Goal: Information Seeking & Learning: Learn about a topic

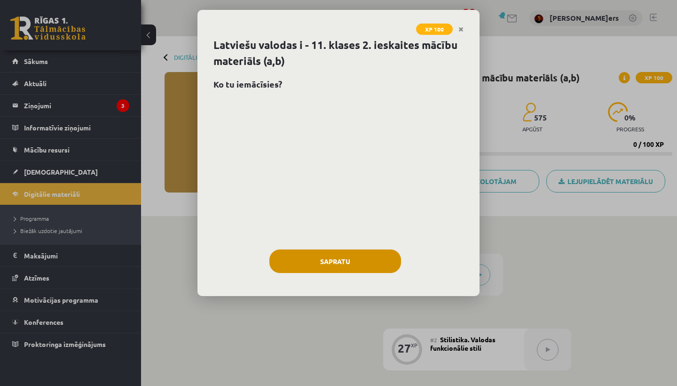
click at [341, 256] on button "Sapratu" at bounding box center [335, 261] width 132 height 24
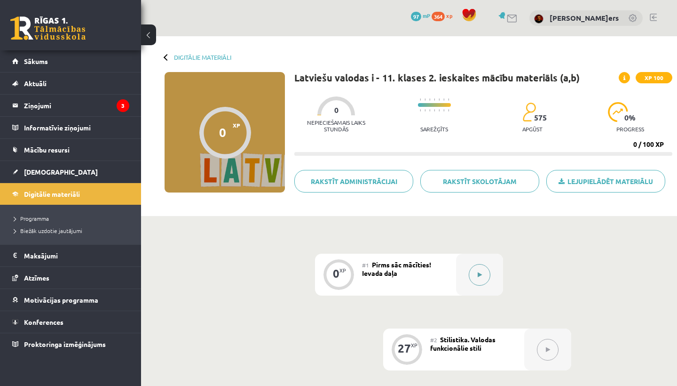
click at [476, 270] on button at bounding box center [480, 275] width 22 height 22
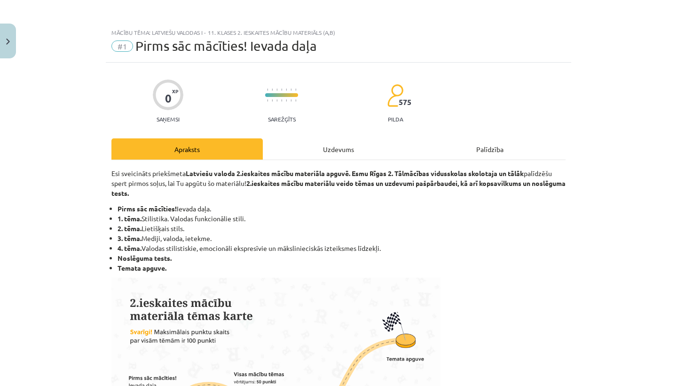
click at [347, 146] on div "Uzdevums" at bounding box center [338, 148] width 151 height 21
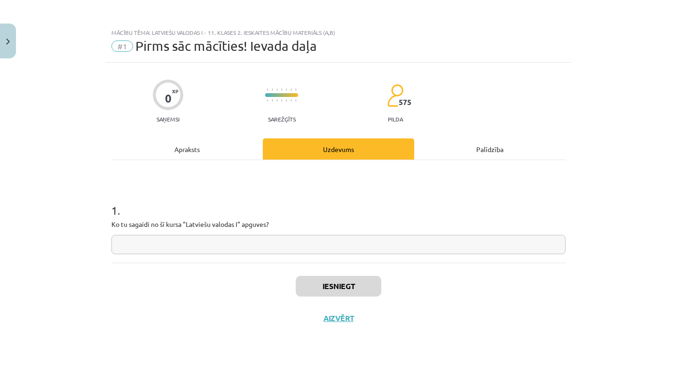
click at [174, 243] on input "text" at bounding box center [338, 244] width 454 height 19
click at [156, 246] on input "**********" at bounding box center [338, 244] width 454 height 19
type input "**********"
click at [324, 284] on button "Iesniegt" at bounding box center [339, 286] width 86 height 21
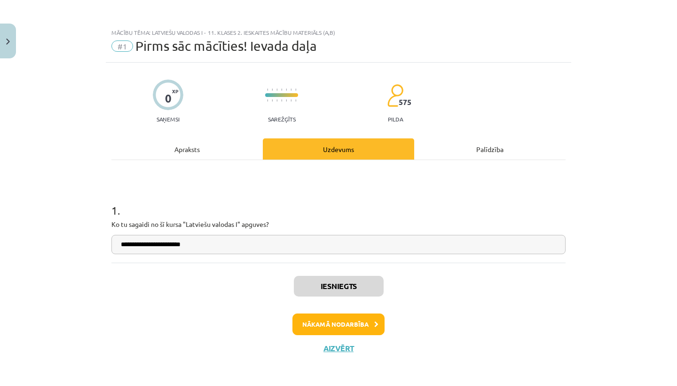
click at [314, 324] on button "Nākamā nodarbība" at bounding box center [338, 324] width 92 height 22
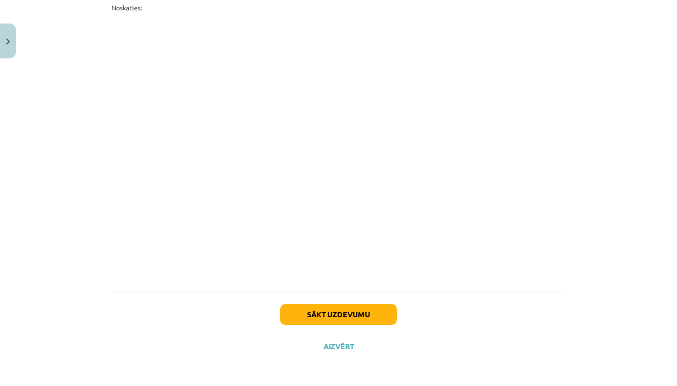
scroll to position [3068, 0]
click at [308, 319] on button "Sākt uzdevumu" at bounding box center [338, 314] width 117 height 21
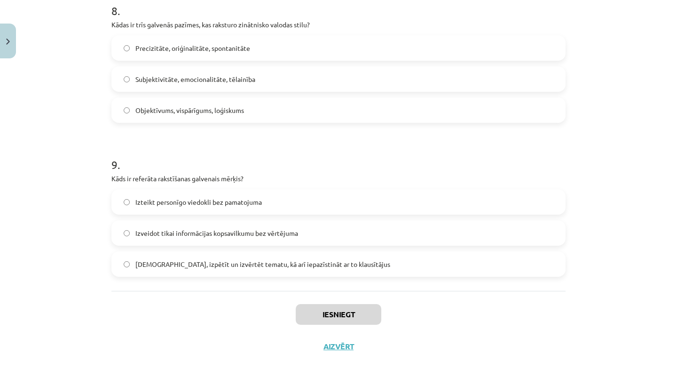
scroll to position [62, 0]
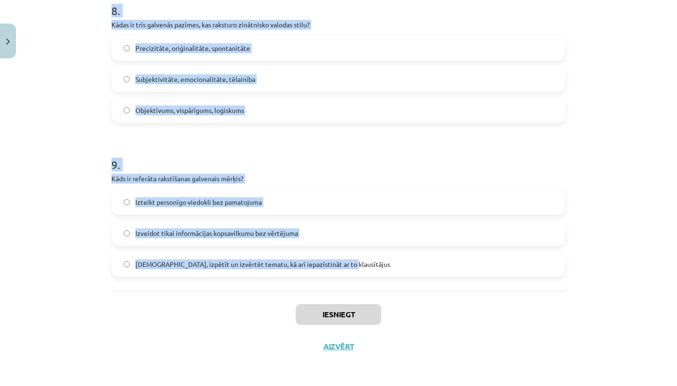
drag, startPoint x: 110, startPoint y: 202, endPoint x: 358, endPoint y: 269, distance: 257.2
copy form "Lor ip dolorsit ametconse adipis? Elitsed doeiusmod temporin utl etdo magnaali …"
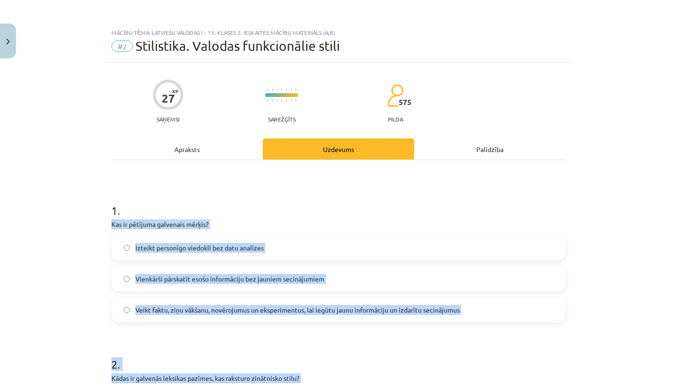
scroll to position [0, 0]
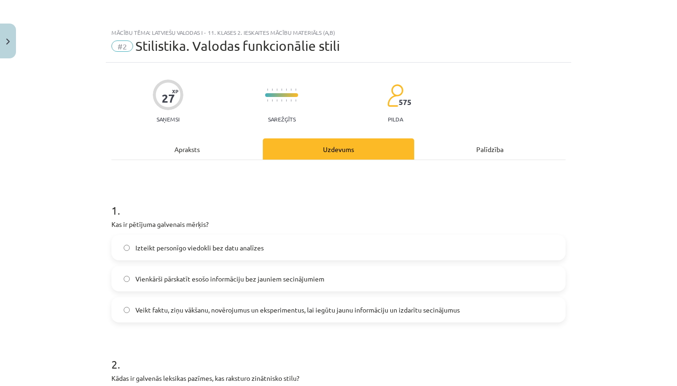
click at [257, 317] on label "Veikt faktu, ziņu vākšanu, novērojumus un eksperimentus, lai iegūtu jaunu infor…" at bounding box center [338, 310] width 452 height 24
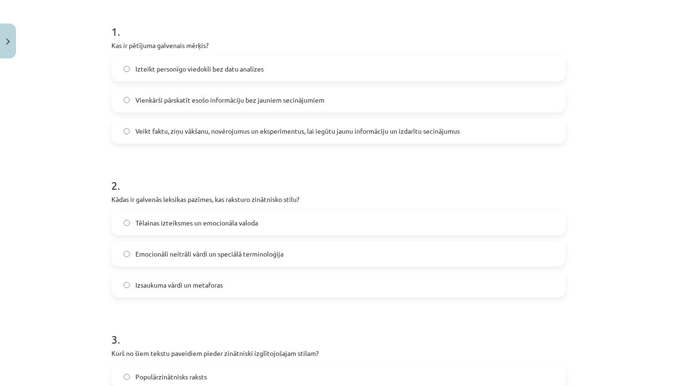
scroll to position [182, 0]
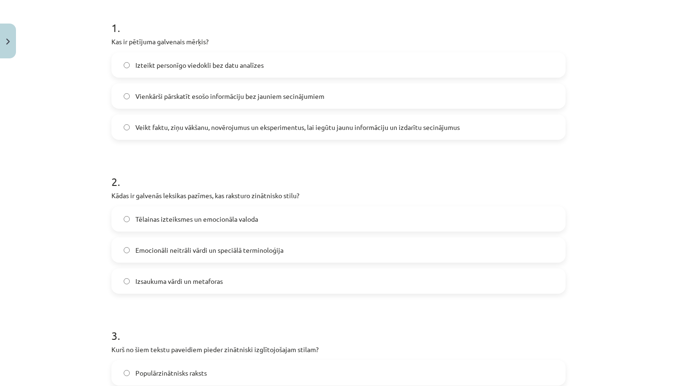
click at [230, 255] on label "Emocionāli neitrāli vārdi un speciālā terminoloģija" at bounding box center [338, 250] width 452 height 24
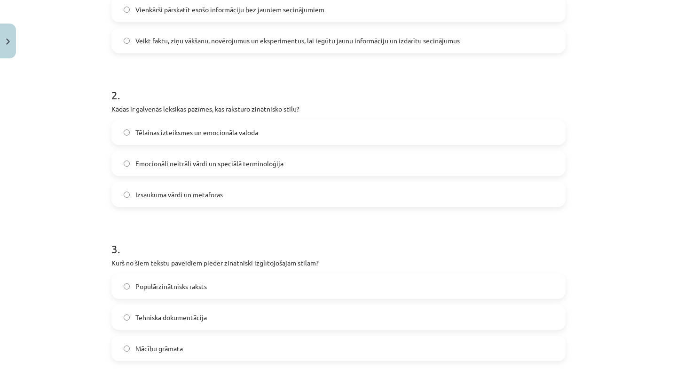
scroll to position [302, 0]
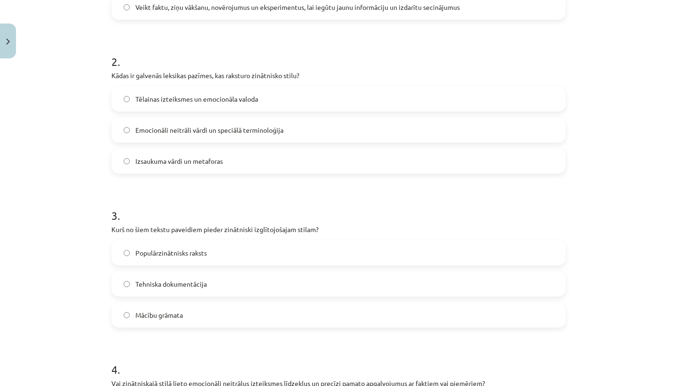
click at [242, 261] on label "Populārzinātnisks raksts" at bounding box center [338, 253] width 452 height 24
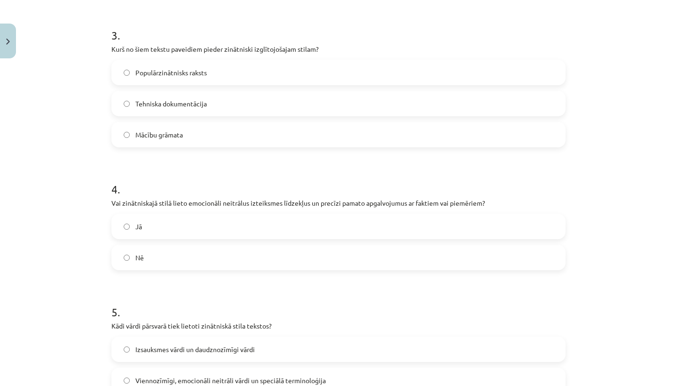
scroll to position [488, 0]
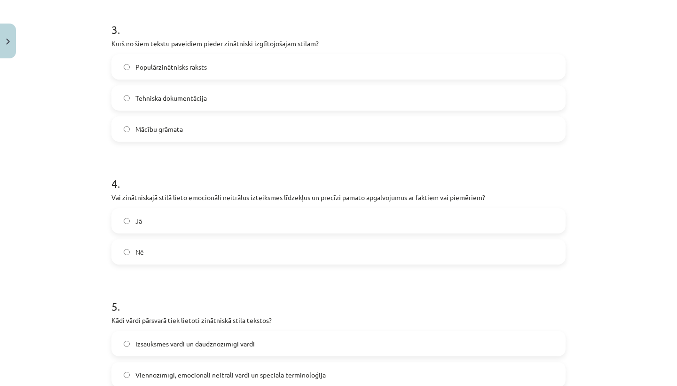
click at [229, 222] on label "Jā" at bounding box center [338, 221] width 452 height 24
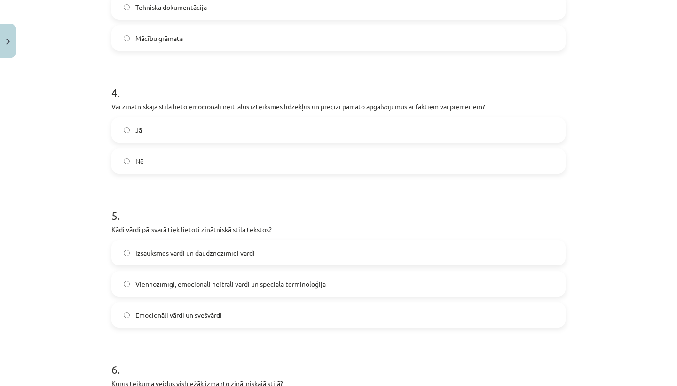
click at [220, 275] on label "Viennozīmīgi, emocionāli neitrāli vārdi un speciālā terminoloģija" at bounding box center [338, 284] width 452 height 24
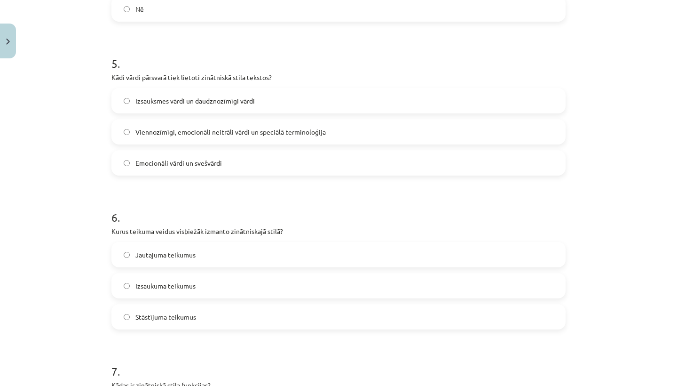
scroll to position [736, 0]
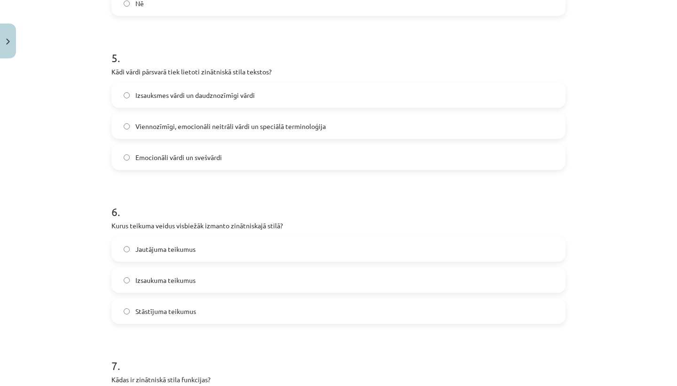
click at [220, 308] on label "Stāstījuma teikumus" at bounding box center [338, 311] width 452 height 24
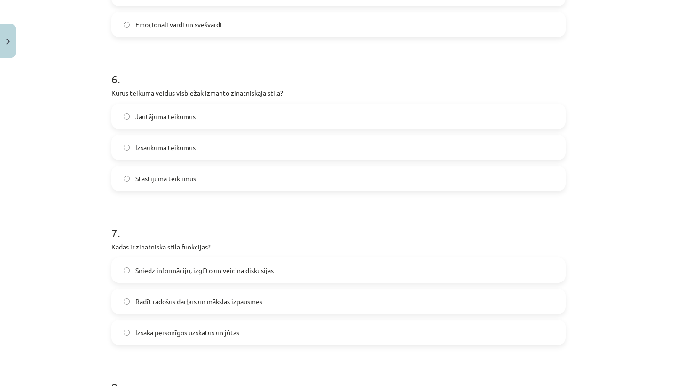
scroll to position [884, 0]
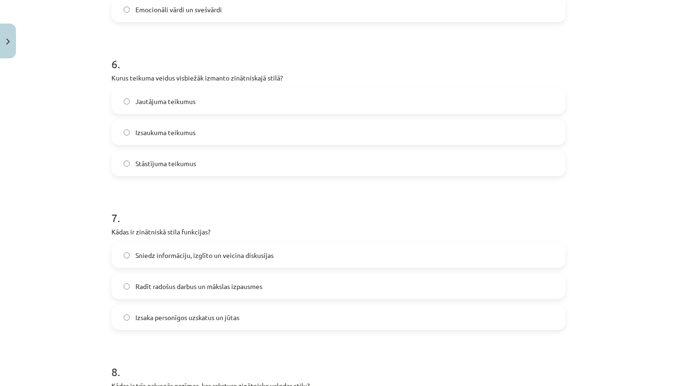
click at [182, 251] on span "Sniedz informāciju, izglīto un veicina diskusijas" at bounding box center [204, 255] width 138 height 10
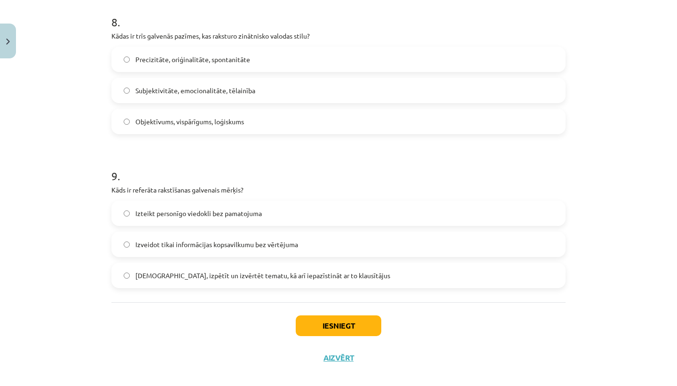
scroll to position [1227, 0]
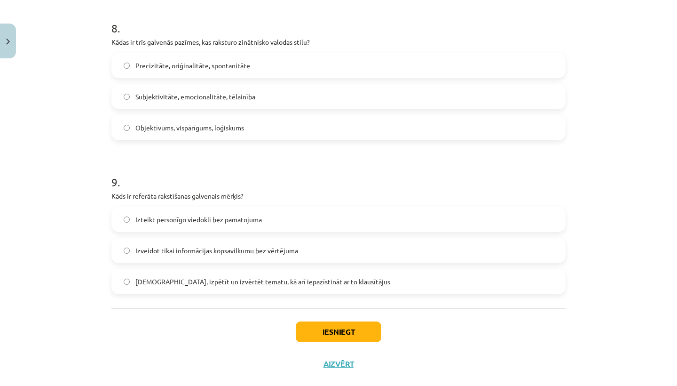
click at [227, 135] on label "Objektīvums, vispārīgums, loģiskums" at bounding box center [338, 128] width 452 height 24
click at [197, 277] on span "[DEMOGRAPHIC_DATA], izpētīt un izvērtēt tematu, kā arī iepazīstināt ar to klaus…" at bounding box center [262, 281] width 255 height 10
click at [327, 333] on button "Iesniegt" at bounding box center [339, 331] width 86 height 21
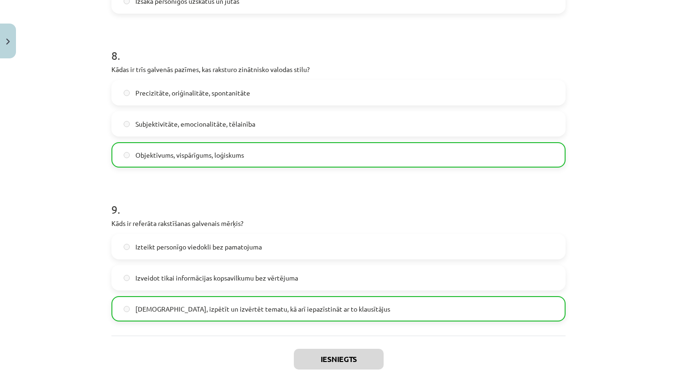
scroll to position [1259, 0]
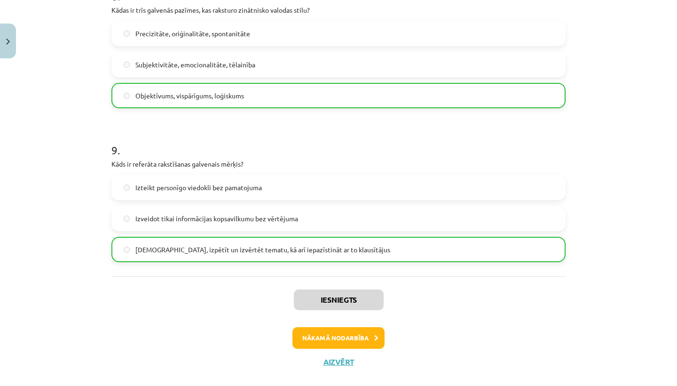
click at [350, 341] on button "Nākamā nodarbība" at bounding box center [338, 338] width 92 height 22
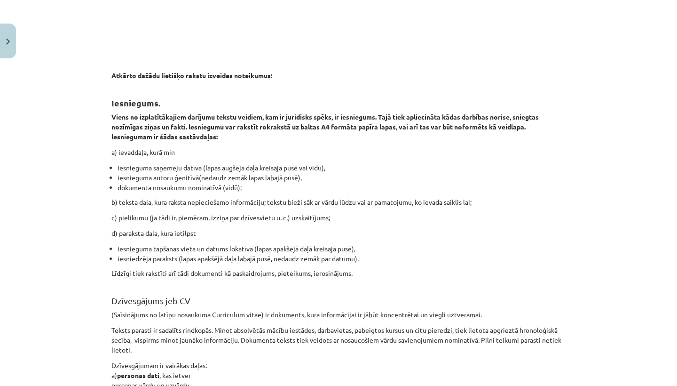
scroll to position [24, 0]
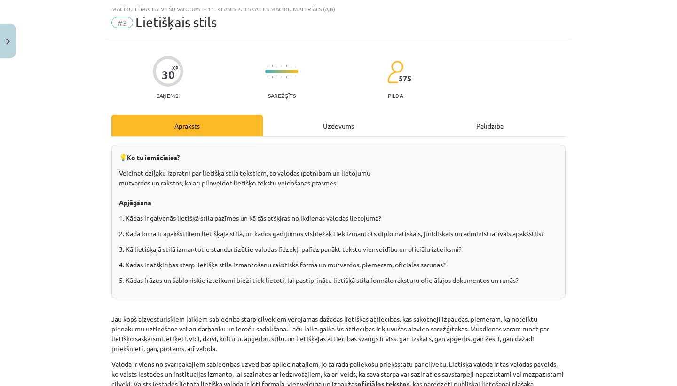
click at [317, 129] on div "Uzdevums" at bounding box center [338, 125] width 151 height 21
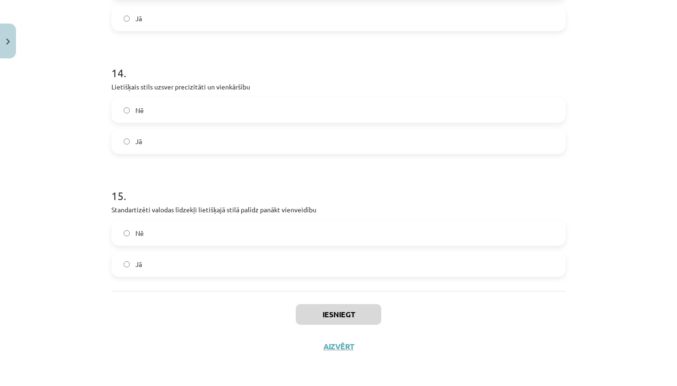
scroll to position [93, 0]
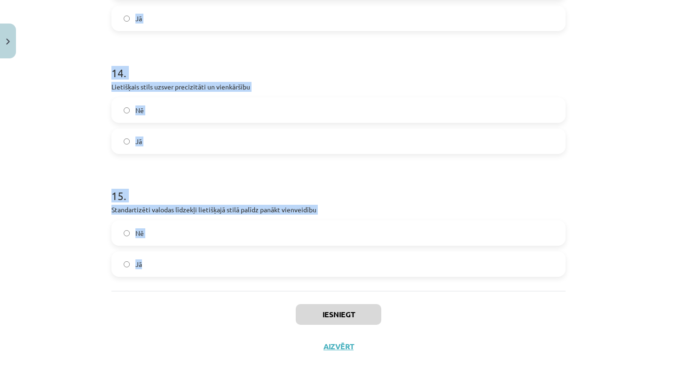
drag, startPoint x: 111, startPoint y: 201, endPoint x: 282, endPoint y: 275, distance: 186.7
copy form "Loremipsum dolor sitametc adipi elit seddoeius temporinc utlabor et doloremag a…"
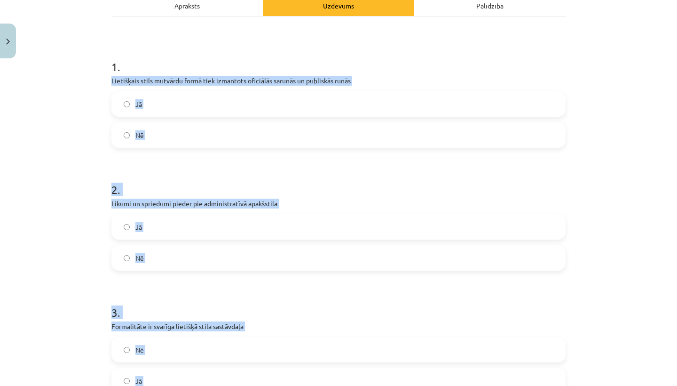
scroll to position [114, 0]
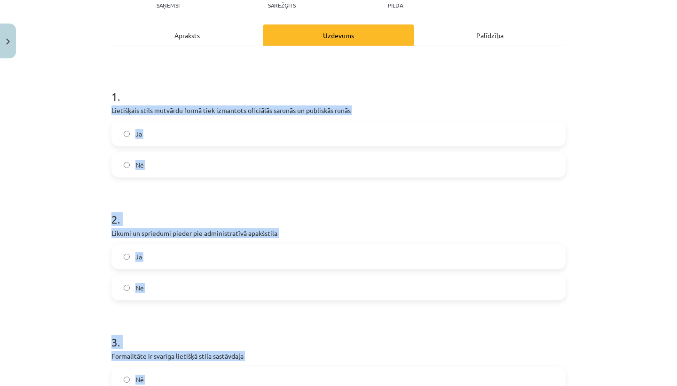
click at [313, 79] on h1 "1 ." at bounding box center [338, 87] width 454 height 29
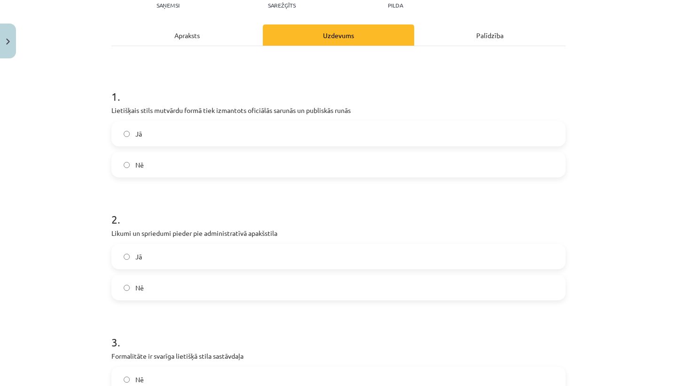
click at [261, 145] on div "Jā" at bounding box center [338, 133] width 454 height 25
click at [250, 144] on label "Jā" at bounding box center [338, 134] width 452 height 24
click at [219, 255] on label "Jā" at bounding box center [338, 257] width 452 height 24
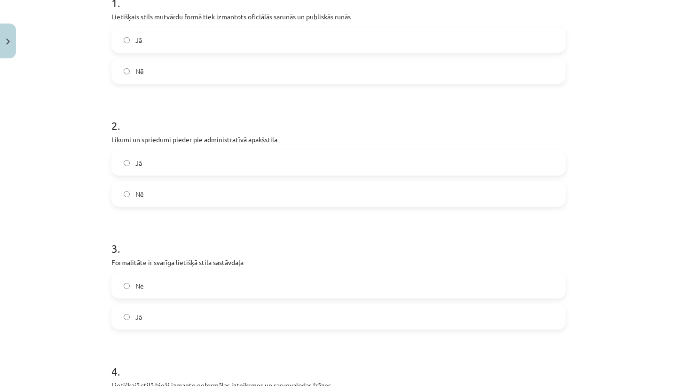
click at [199, 322] on label "Jā" at bounding box center [338, 317] width 452 height 24
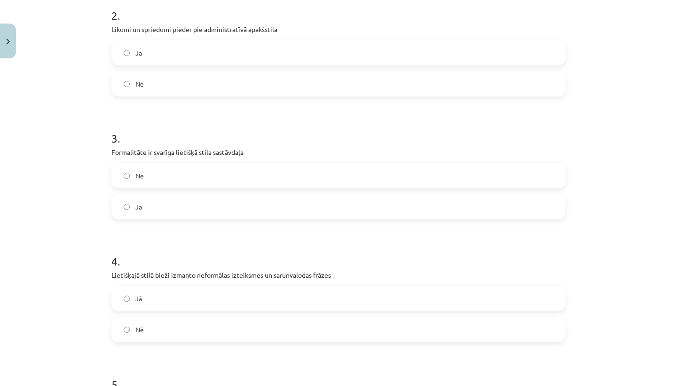
click at [199, 322] on label "Nē" at bounding box center [338, 329] width 452 height 24
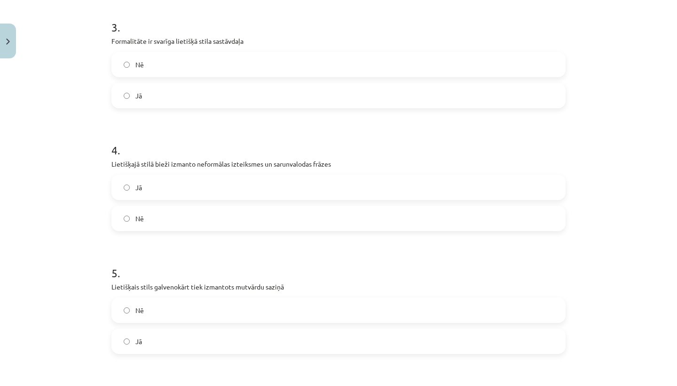
click at [199, 322] on div "Nē" at bounding box center [338, 309] width 454 height 25
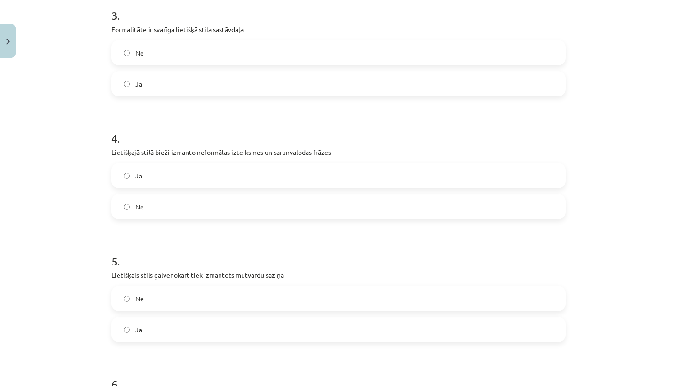
click at [205, 302] on label "Nē" at bounding box center [338, 298] width 452 height 24
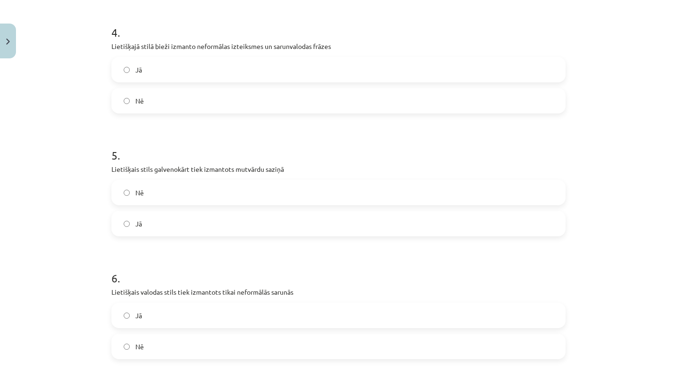
click at [205, 302] on div "Jā" at bounding box center [338, 314] width 454 height 25
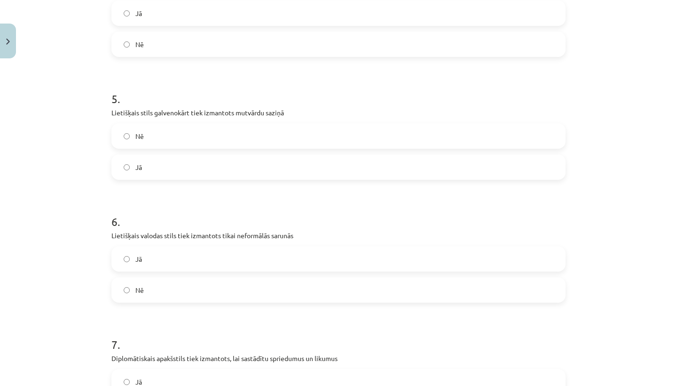
scroll to position [604, 0]
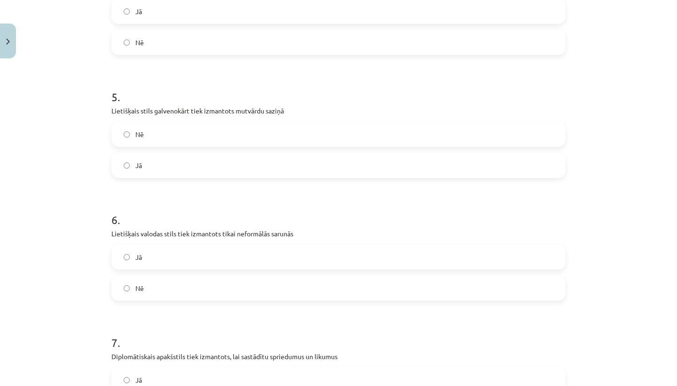
click at [209, 292] on label "Nē" at bounding box center [338, 288] width 452 height 24
click at [209, 290] on label "Nē" at bounding box center [338, 287] width 452 height 24
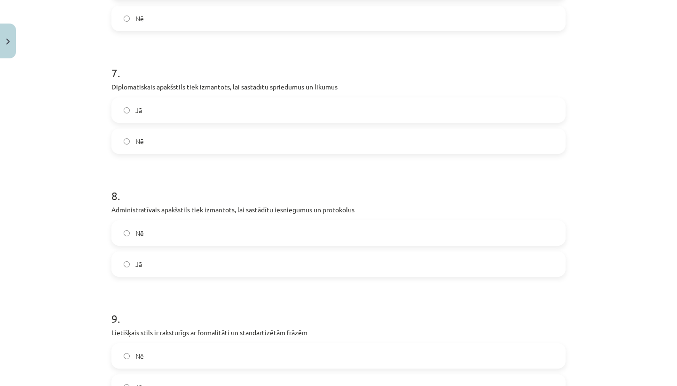
scroll to position [874, 0]
click at [262, 236] on label "Nē" at bounding box center [338, 233] width 452 height 24
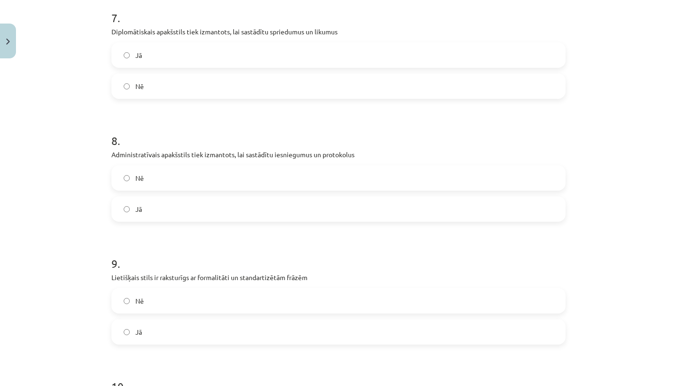
scroll to position [955, 0]
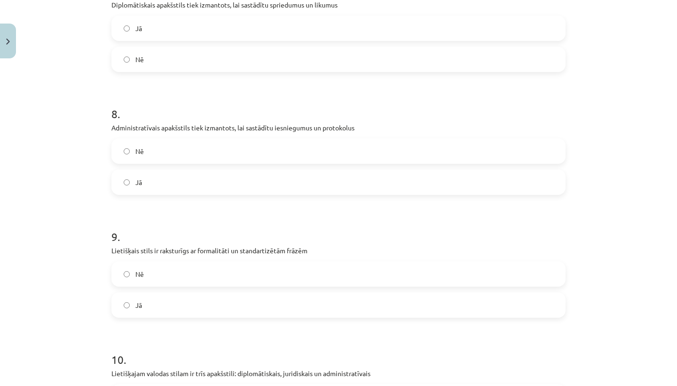
click at [274, 195] on form "1 . Lietišķais stils mutvārdu formā tiek izmantots oficiālās sarunās un publisk…" at bounding box center [338, 143] width 454 height 1822
click at [276, 178] on label "Jā" at bounding box center [338, 182] width 452 height 24
click at [229, 317] on form "1 . Lietišķais stils mutvārdu formā tiek izmantots oficiālās sarunās un publisk…" at bounding box center [338, 143] width 454 height 1822
click at [240, 300] on label "Jā" at bounding box center [338, 305] width 452 height 24
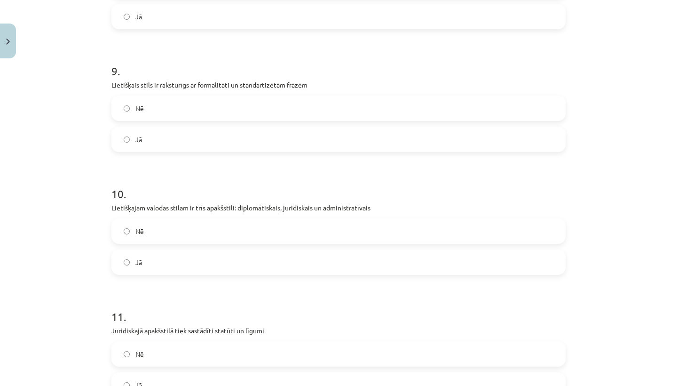
scroll to position [1124, 0]
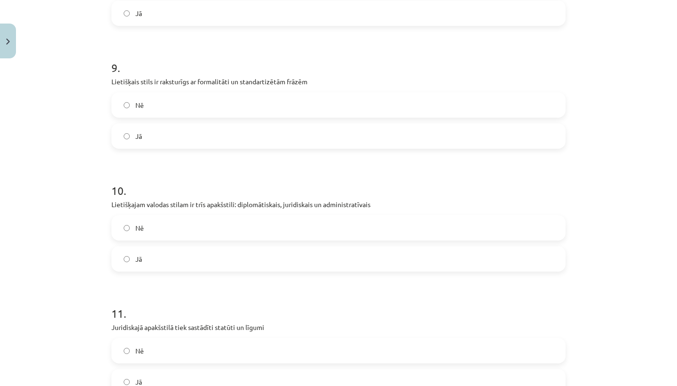
click at [253, 264] on label "Jā" at bounding box center [338, 259] width 452 height 24
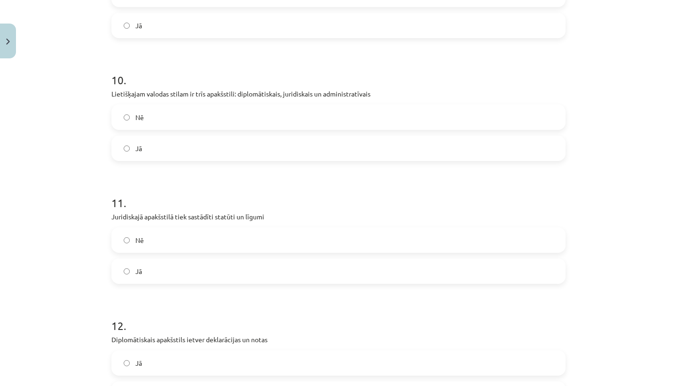
click at [253, 264] on label "Jā" at bounding box center [338, 271] width 452 height 24
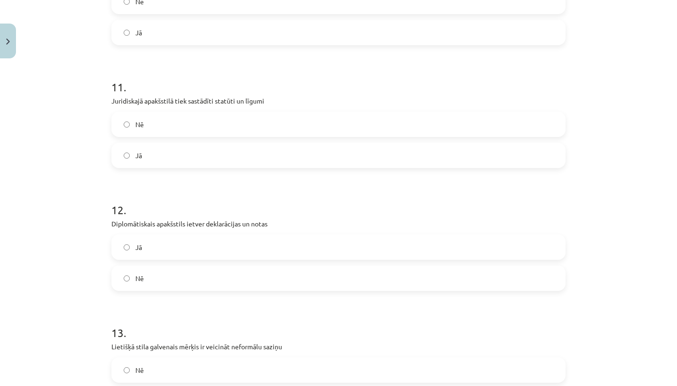
scroll to position [1351, 0]
click at [258, 244] on label "Jā" at bounding box center [338, 246] width 452 height 24
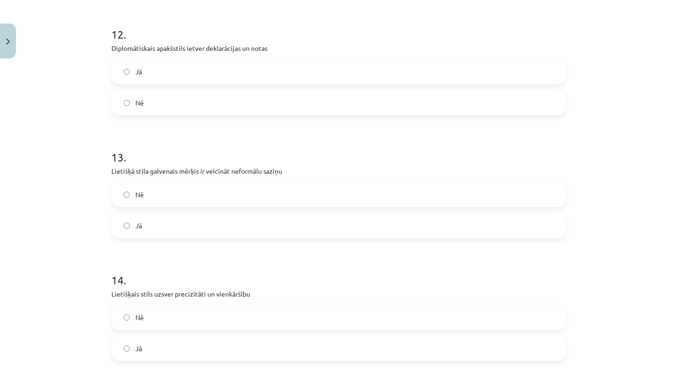
click at [270, 197] on label "Nē" at bounding box center [338, 194] width 452 height 24
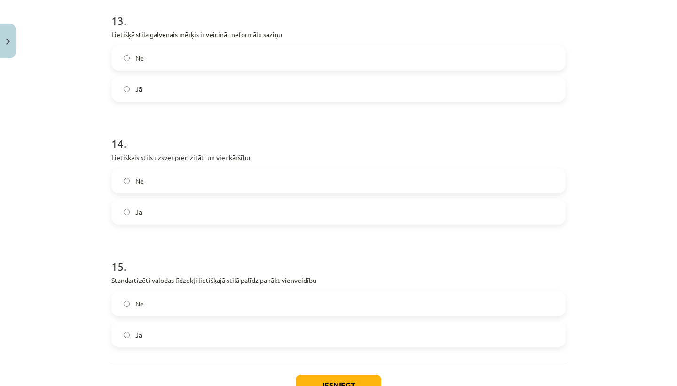
scroll to position [1664, 0]
click at [270, 197] on div "Nē Jā" at bounding box center [338, 194] width 454 height 56
click at [268, 204] on label "Jā" at bounding box center [338, 210] width 452 height 24
click at [204, 332] on label "Jā" at bounding box center [338, 333] width 452 height 24
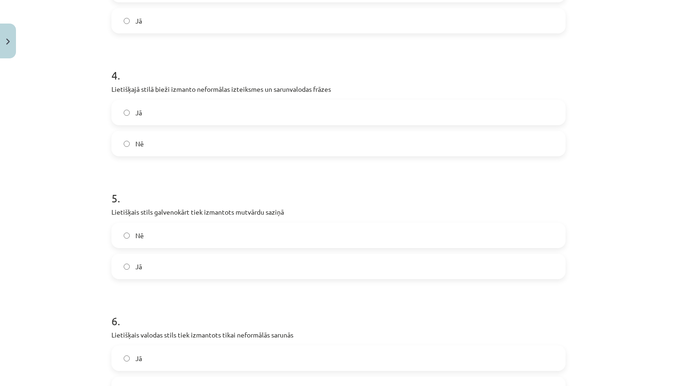
scroll to position [505, 0]
click at [220, 205] on div "5 . Lietišķais stils galvenokārt tiek izmantots mutvārdu saziņā Nē Jā" at bounding box center [338, 226] width 454 height 104
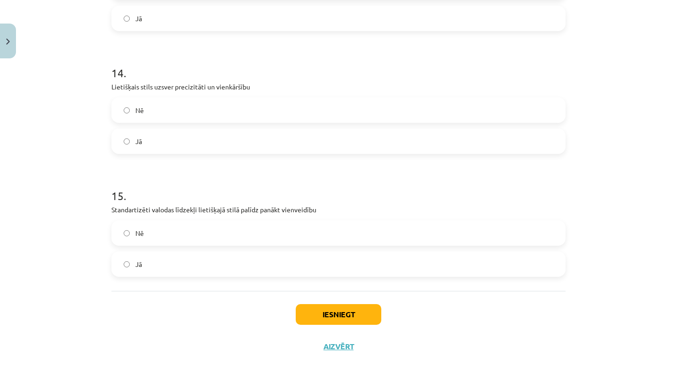
scroll to position [1734, 0]
click at [320, 313] on button "Iesniegt" at bounding box center [339, 314] width 86 height 21
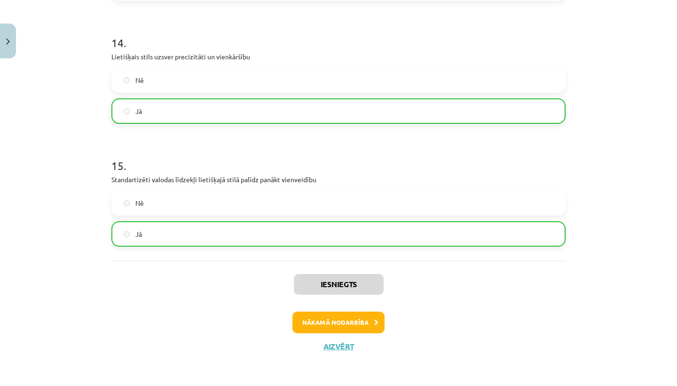
click at [321, 320] on button "Nākamā nodarbība" at bounding box center [338, 322] width 92 height 22
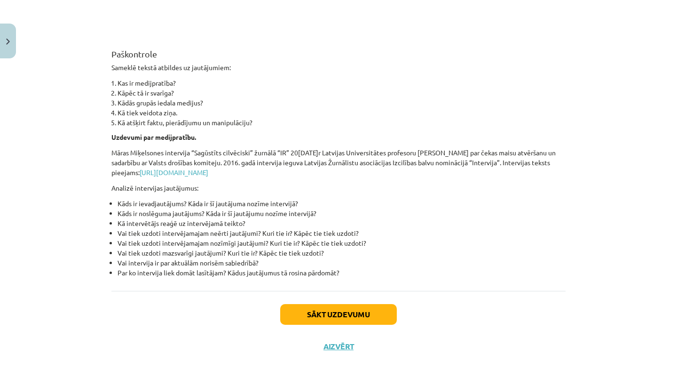
scroll to position [2214, 0]
click at [333, 311] on button "Sākt uzdevumu" at bounding box center [338, 314] width 117 height 21
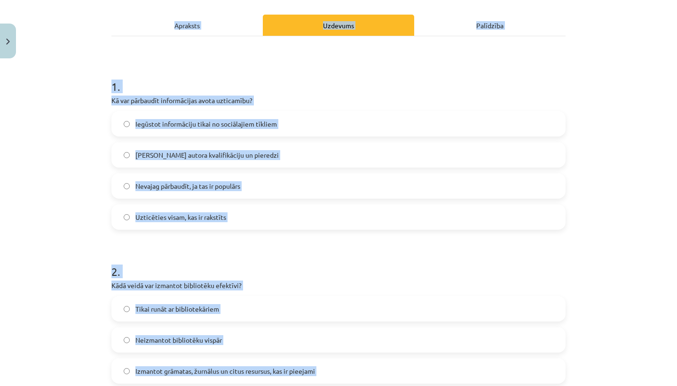
scroll to position [120, 0]
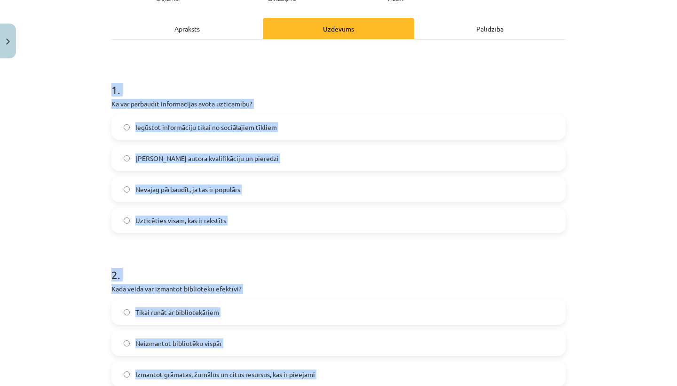
drag, startPoint x: 232, startPoint y: 293, endPoint x: 181, endPoint y: 56, distance: 242.1
copy form "1 . Lo ips dolorsita consectetura elits doeiusmodt? Incididu utlaboreetd magna …"
click at [353, 148] on label "[PERSON_NAME] autora kvalifikāciju un pieredzi" at bounding box center [338, 158] width 452 height 24
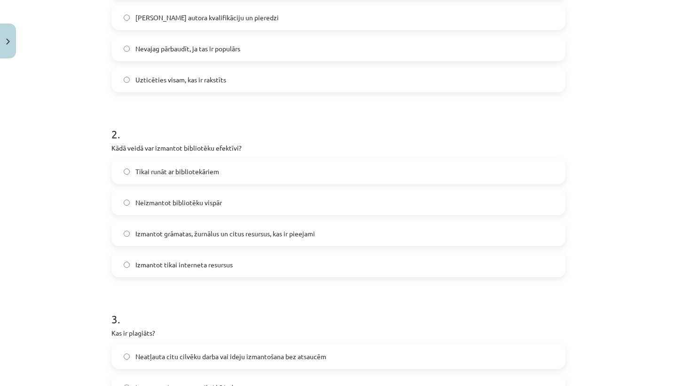
scroll to position [271, 0]
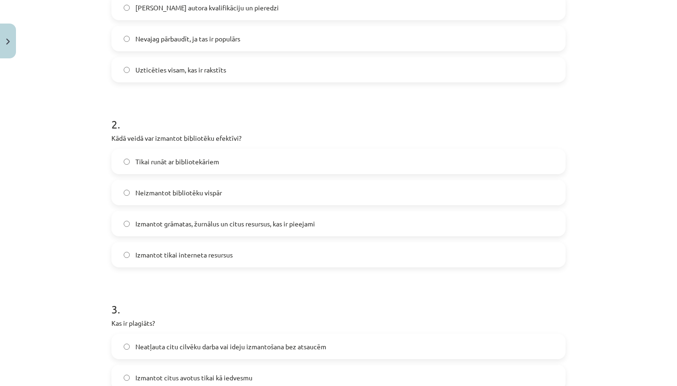
click at [293, 213] on label "Izmantot grāmatas, žurnālus un citus resursus, kas ir pieejami" at bounding box center [338, 224] width 452 height 24
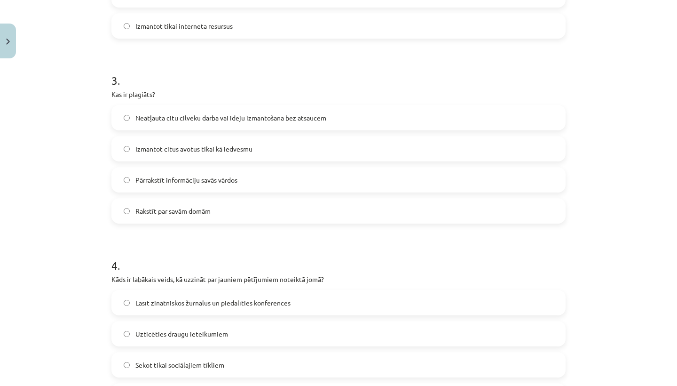
scroll to position [501, 0]
click at [300, 122] on label "Neatļauta citu cilvēku darba vai ideju izmantošana bez atsaucēm" at bounding box center [338, 116] width 452 height 24
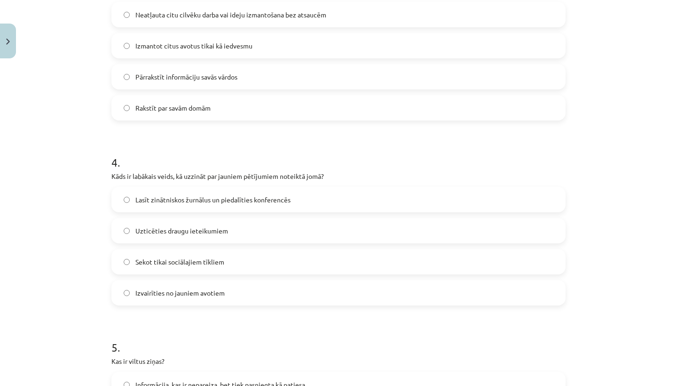
scroll to position [613, 0]
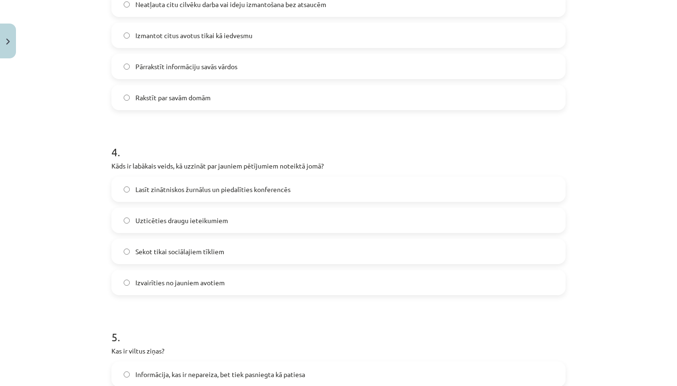
click at [354, 190] on label "Lasīt zinātniskos žurnālus un piedalīties konferencēs" at bounding box center [338, 189] width 452 height 24
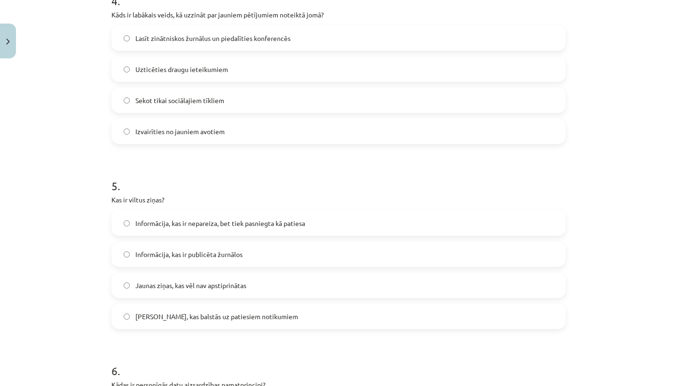
scroll to position [765, 0]
click at [444, 214] on label "Informācija, kas ir nepareiza, bet tiek pasniegta kā patiesa" at bounding box center [338, 222] width 452 height 24
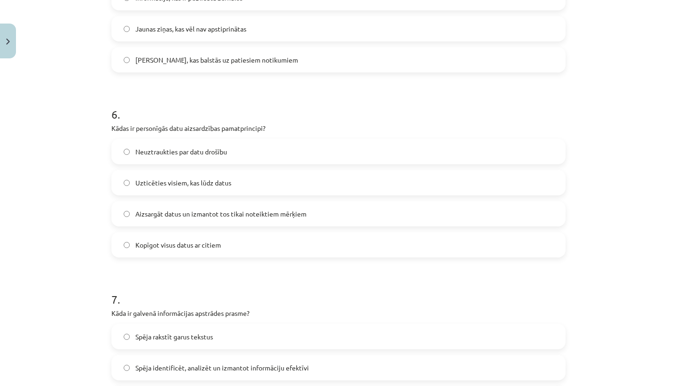
scroll to position [1027, 0]
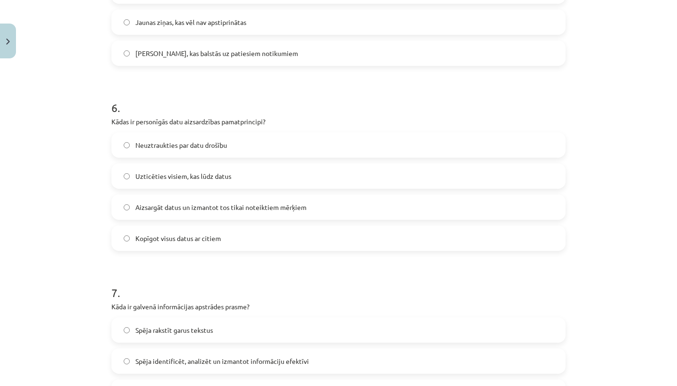
click at [377, 205] on label "Aizsargāt datus un izmantot tos tikai noteiktiem mērķiem" at bounding box center [338, 207] width 452 height 24
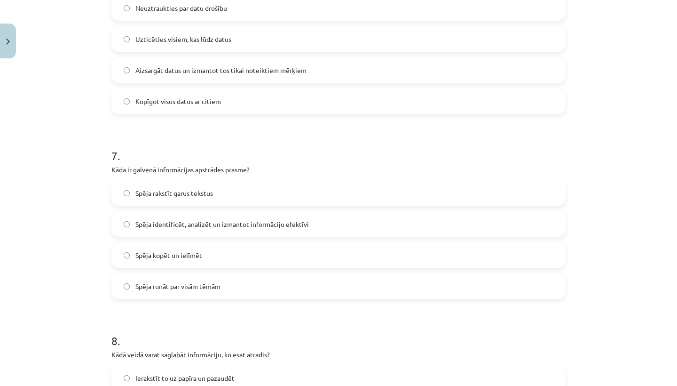
scroll to position [1168, 0]
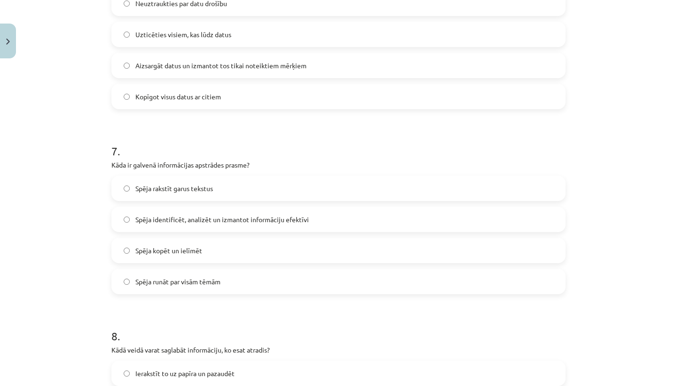
click at [329, 223] on label "Spēja identificēt, analizēt un izmantot informāciju efektīvi" at bounding box center [338, 219] width 452 height 24
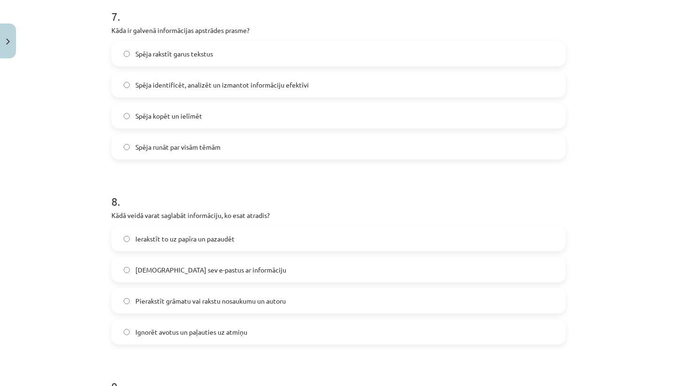
scroll to position [1311, 0]
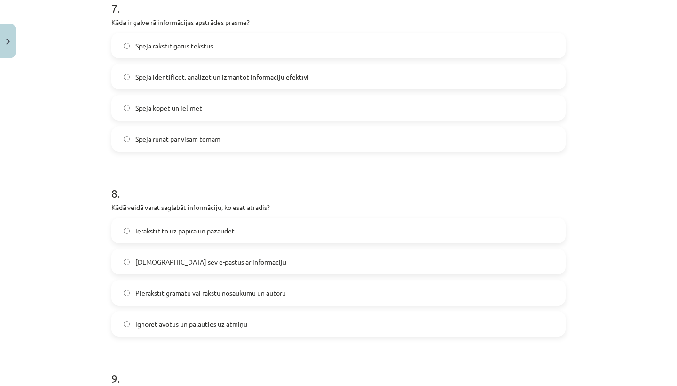
click at [288, 293] on label "Pierakstīt grāmatu vai rakstu nosaukumu un autoru" at bounding box center [338, 293] width 452 height 24
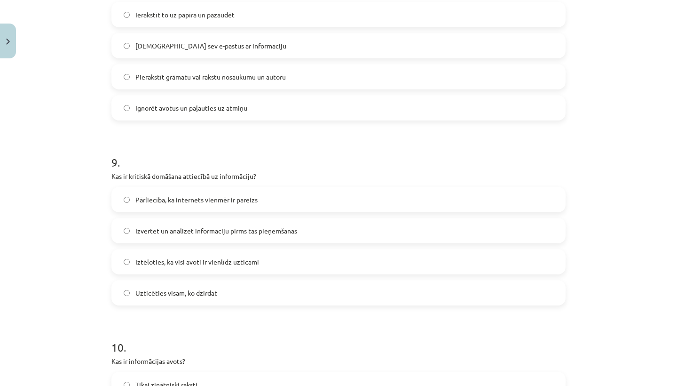
scroll to position [1532, 0]
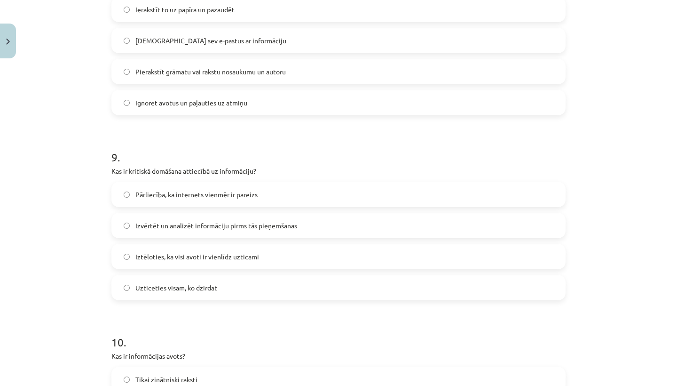
click at [334, 216] on label "Izvērtēt un analizēt informāciju pirms tās pieņemšanas" at bounding box center [338, 225] width 452 height 24
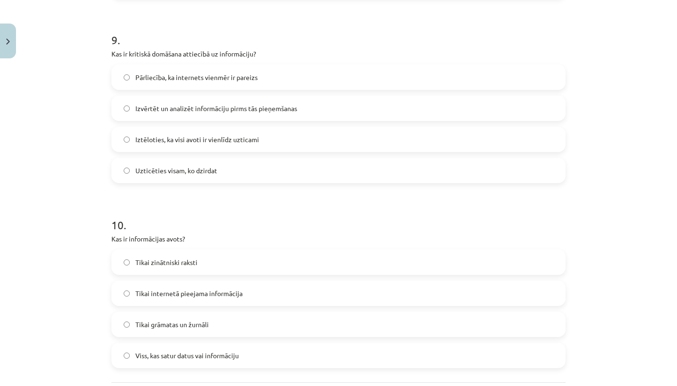
scroll to position [1666, 0]
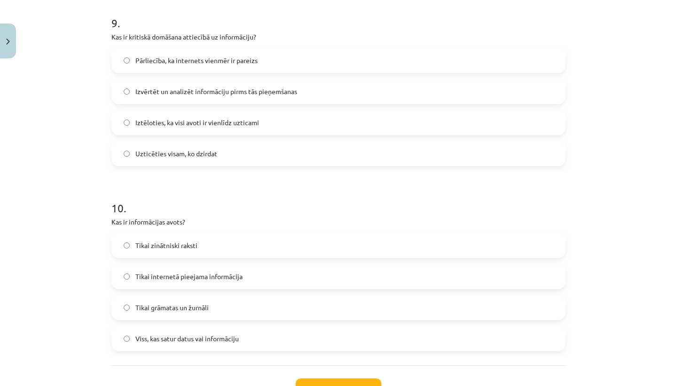
click at [369, 337] on label "Viss, kas satur datus vai informāciju" at bounding box center [338, 338] width 452 height 24
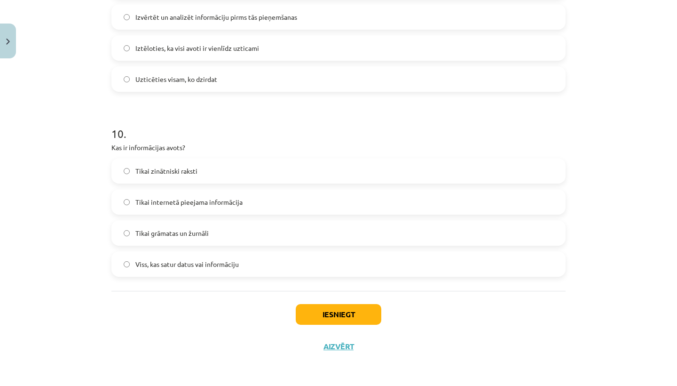
scroll to position [1741, 0]
click at [369, 318] on button "Iesniegt" at bounding box center [339, 314] width 86 height 21
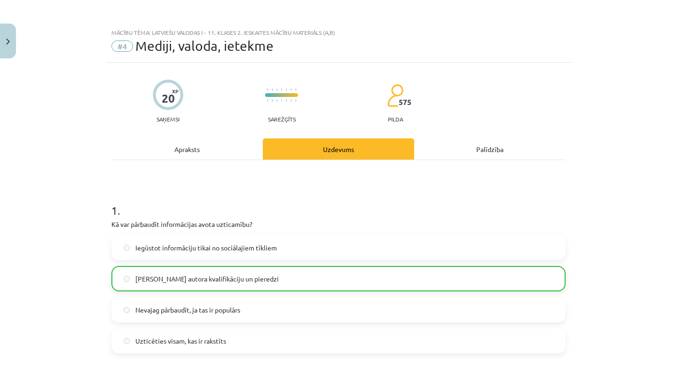
scroll to position [0, 0]
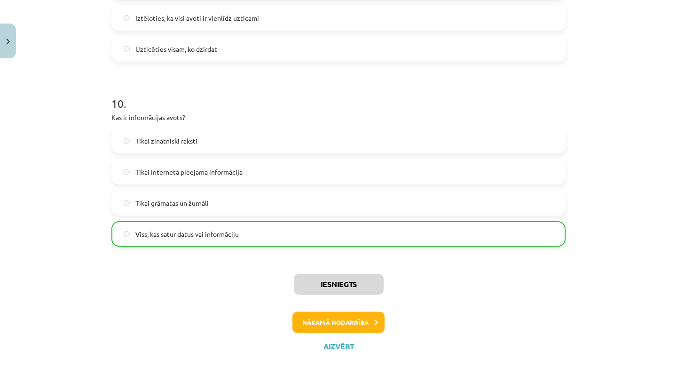
click at [369, 318] on button "Nākamā nodarbība" at bounding box center [338, 322] width 92 height 22
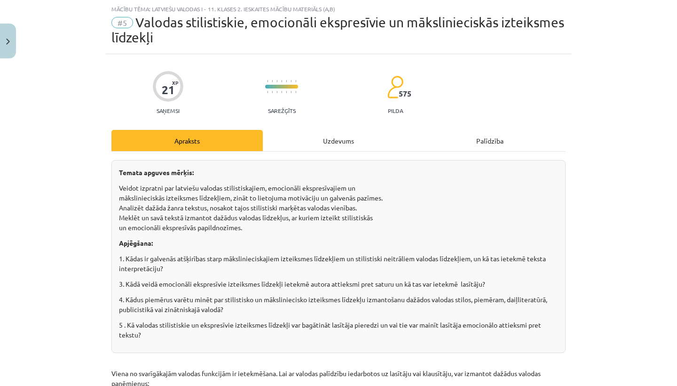
click at [338, 140] on div "Uzdevums" at bounding box center [338, 140] width 151 height 21
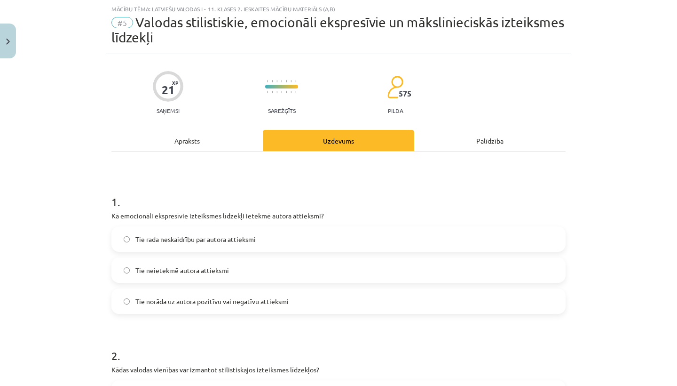
scroll to position [123, 0]
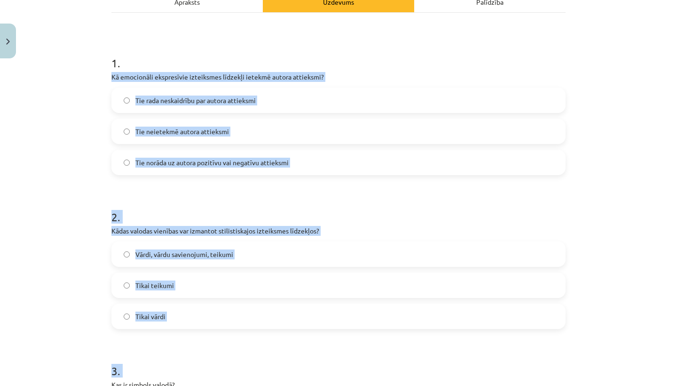
drag, startPoint x: 112, startPoint y: 115, endPoint x: 284, endPoint y: 385, distance: 319.9
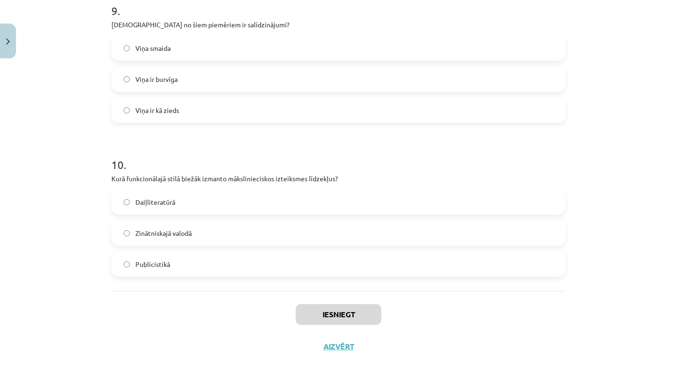
scroll to position [142, 0]
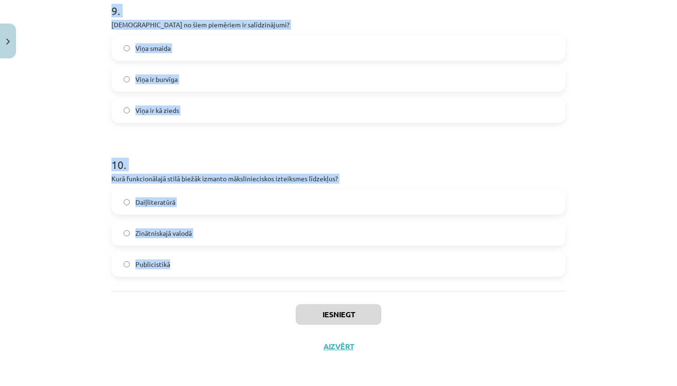
drag, startPoint x: 284, startPoint y: 385, endPoint x: 178, endPoint y: 269, distance: 156.8
copy form "Lor ip dolorsi ametco? Adipi, eli sedd eiusmodte incididu utlabor Etdol mag ali…"
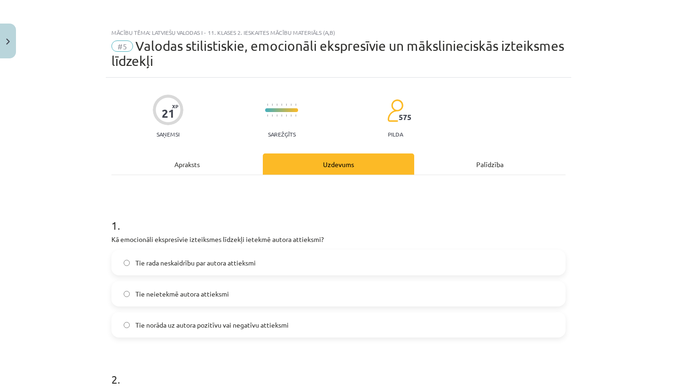
scroll to position [0, 0]
click at [271, 212] on h1 "1 ." at bounding box center [338, 216] width 454 height 29
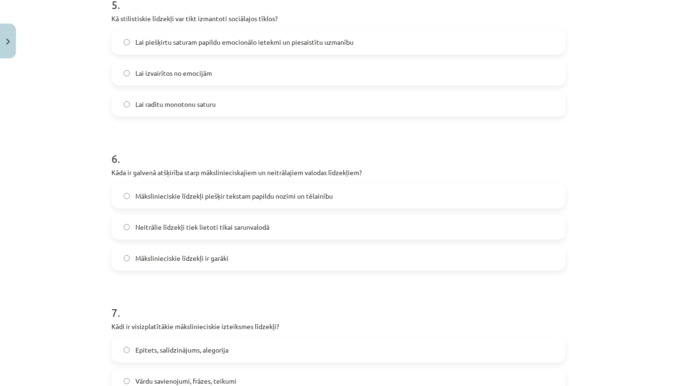
scroll to position [880, 0]
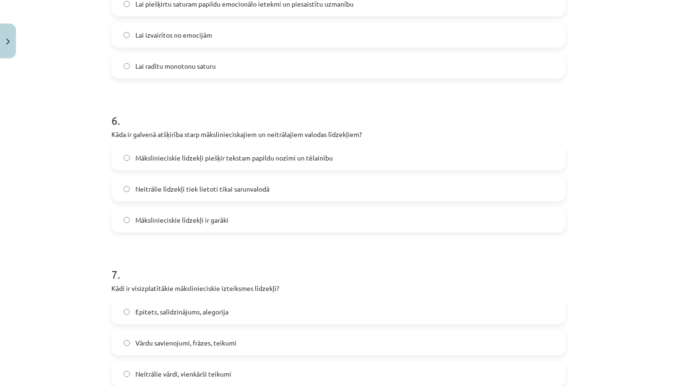
drag, startPoint x: 111, startPoint y: 139, endPoint x: 580, endPoint y: 385, distance: 529.0
click at [580, 385] on div "Mācību tēma: Latviešu valodas i - 11. klases 2. ieskaites mācību materiāls (a,b…" at bounding box center [338, 193] width 677 height 386
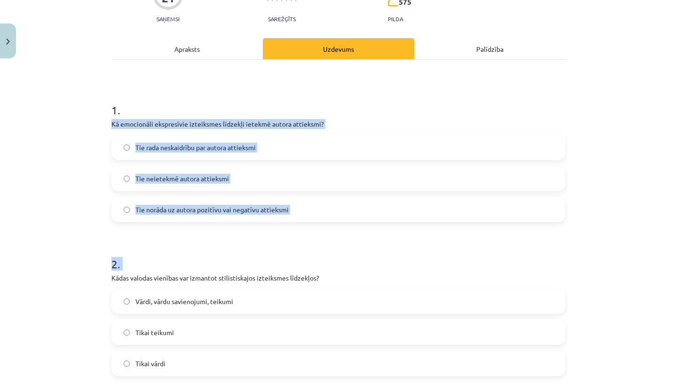
scroll to position [116, 0]
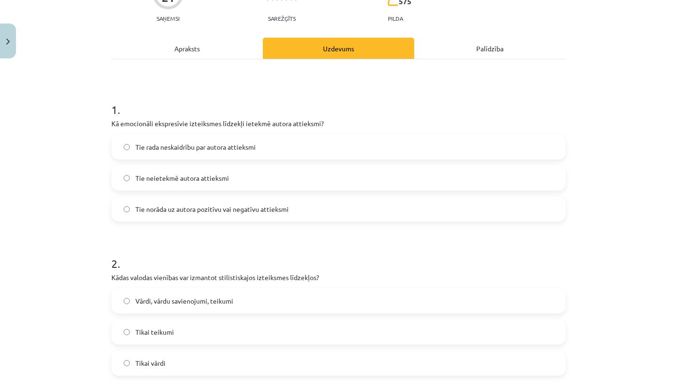
click at [100, 132] on div "Mācību tēma: Latviešu valodas i - 11. klases 2. ieskaites mācību materiāls (a,b…" at bounding box center [338, 193] width 677 height 386
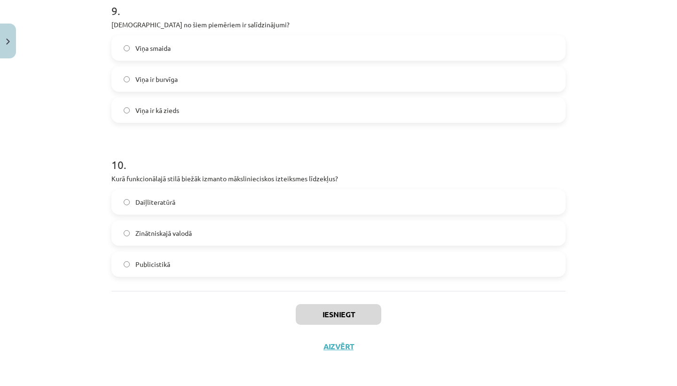
scroll to position [179, 0]
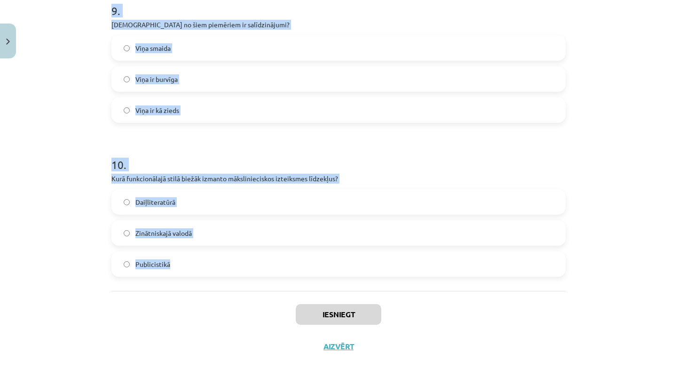
drag, startPoint x: 111, startPoint y: 123, endPoint x: 325, endPoint y: 275, distance: 263.0
copy form "Lo ipsumdolor sitametcons adipiscing elitsedd eiusmod tempor incididun? Utl etd…"
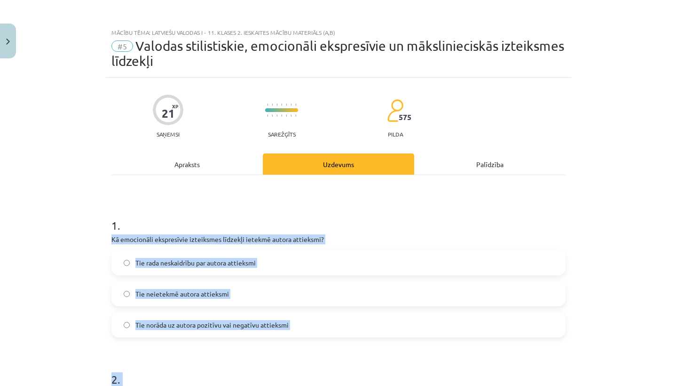
scroll to position [0, 0]
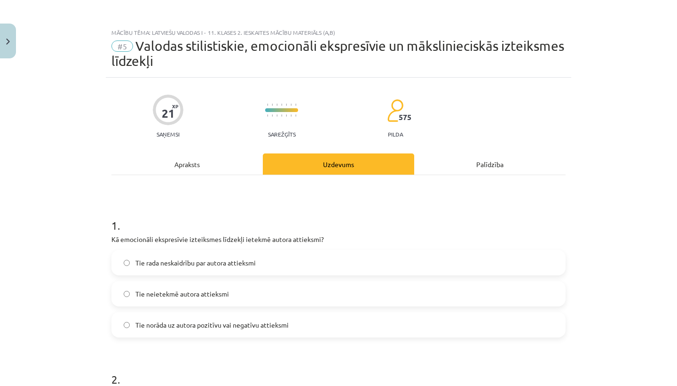
click at [200, 318] on label "Tie norāda uz autora pozitīvu vai negatīvu attieksmi" at bounding box center [338, 325] width 452 height 24
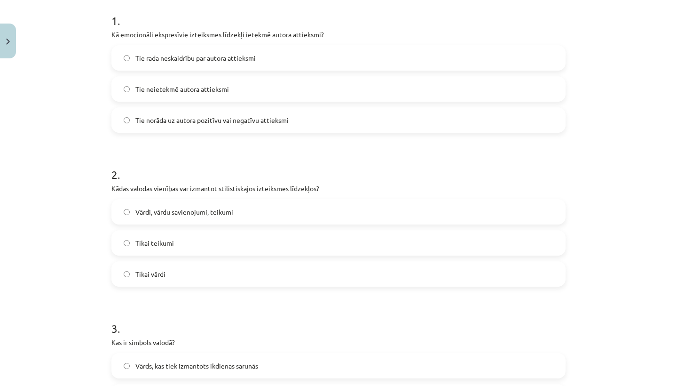
scroll to position [207, 0]
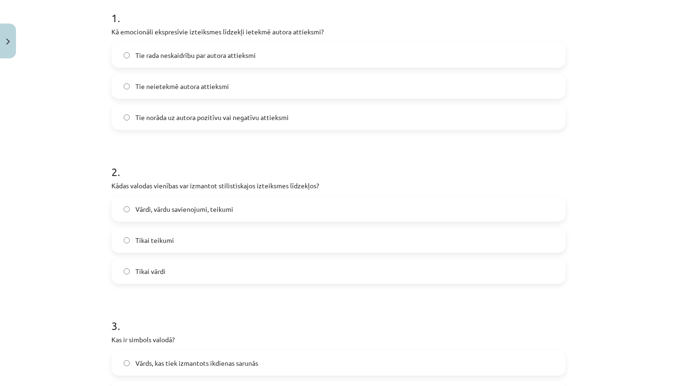
click at [337, 211] on label "Vārdi, vārdu savienojumi, teikumi" at bounding box center [338, 209] width 452 height 24
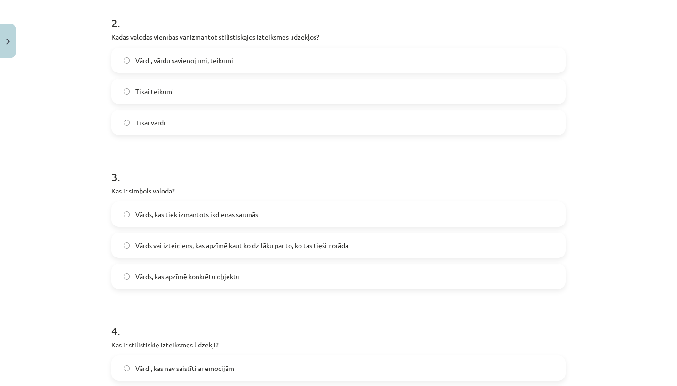
scroll to position [358, 0]
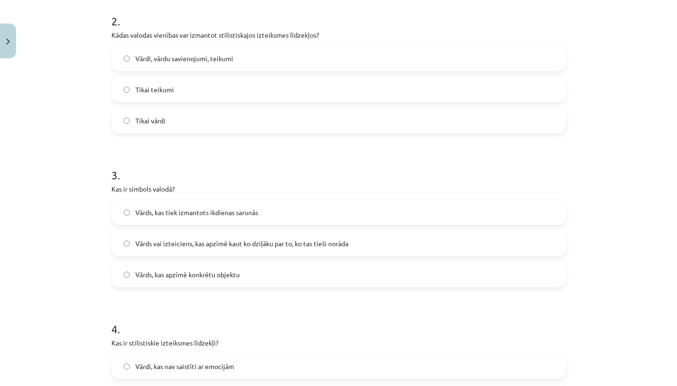
click at [315, 237] on label "Vārds vai izteiciens, kas apzīmē kaut ko dziļāku par to, ko tas tieši norāda" at bounding box center [338, 243] width 452 height 24
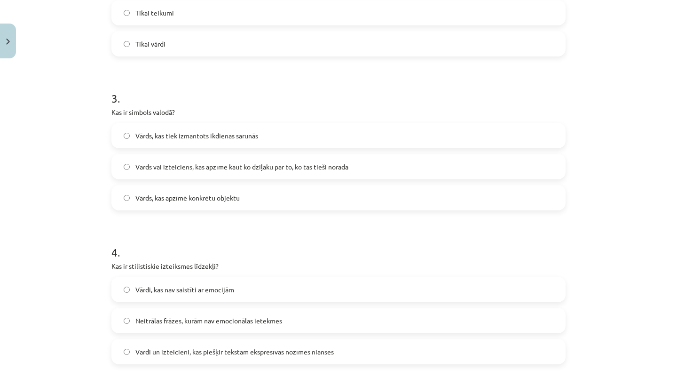
scroll to position [462, 0]
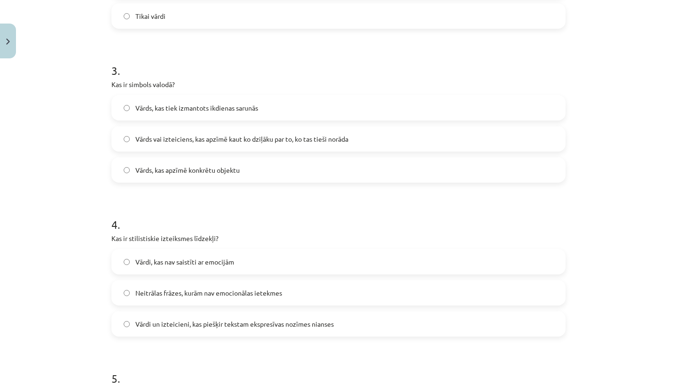
click at [292, 252] on label "Vārdi, kas nav saistīti ar emocijām" at bounding box center [338, 262] width 452 height 24
click at [283, 324] on span "Vārdi un izteicieni, kas piešķir tekstam ekspresīvas nozīmes nianses" at bounding box center [234, 324] width 198 height 10
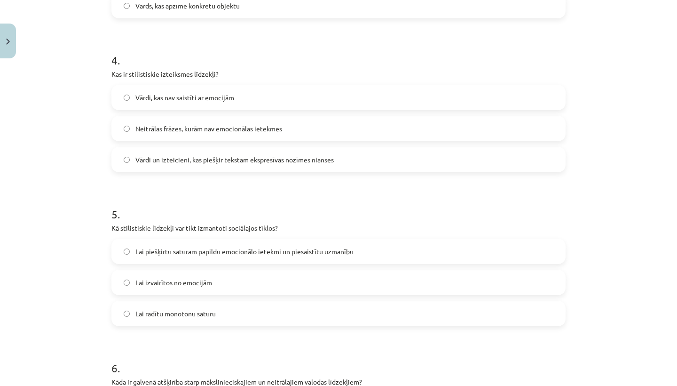
scroll to position [631, 0]
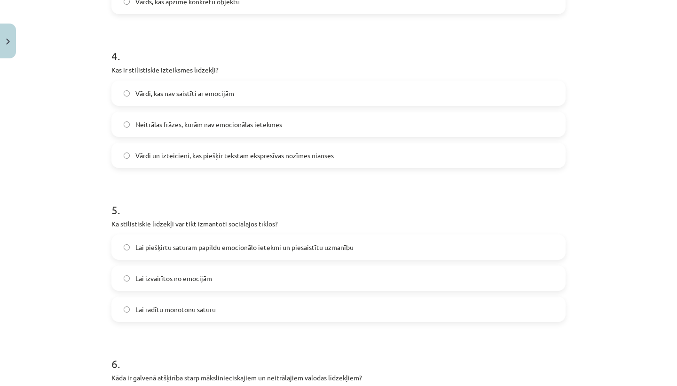
click at [315, 238] on label "Lai piešķirtu saturam papildu emocionālo ietekmi un piesaistītu uzmanību" at bounding box center [338, 247] width 452 height 24
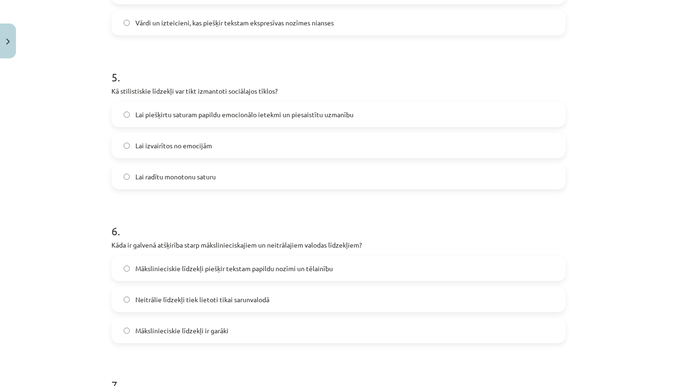
scroll to position [764, 0]
click at [307, 263] on span "Mākslinieciskie līdzekļi piešķir tekstam papildu nozīmi un tēlainību" at bounding box center [233, 268] width 197 height 10
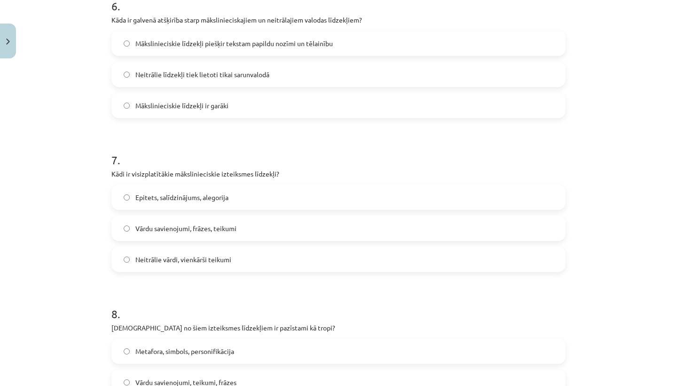
scroll to position [991, 0]
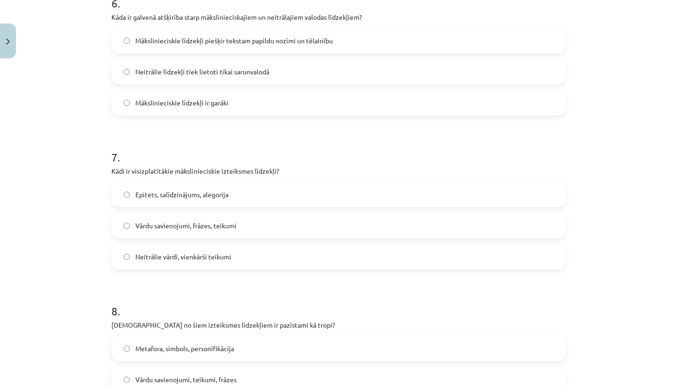
click at [342, 201] on label "Epitets, salīdzinājums, alegorija" at bounding box center [338, 194] width 452 height 24
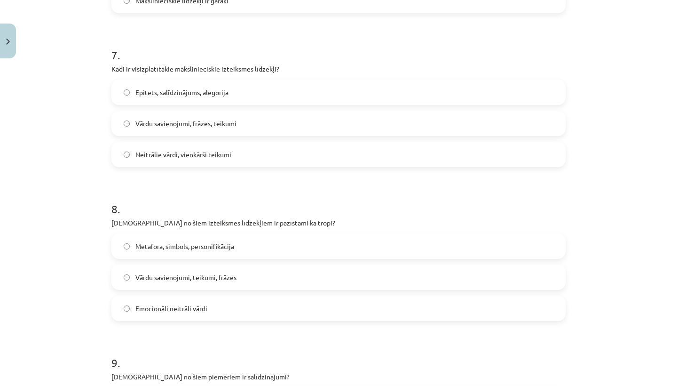
scroll to position [1105, 0]
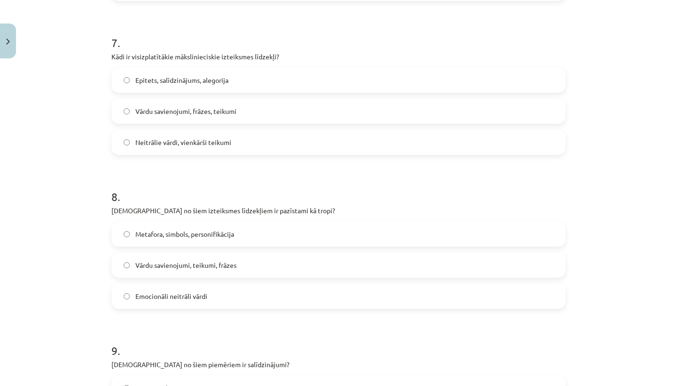
click at [326, 234] on label "Metafora, simbols, personifikācija" at bounding box center [338, 234] width 452 height 24
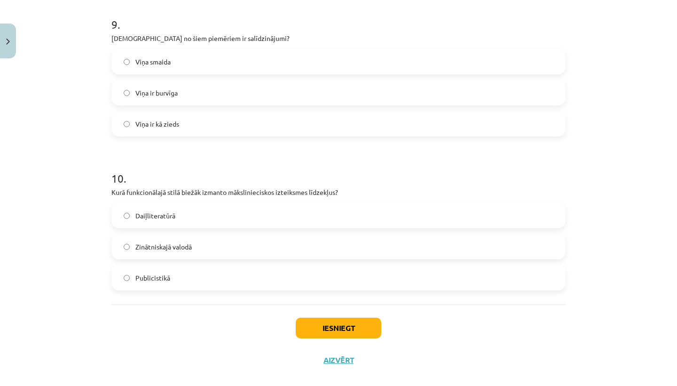
scroll to position [1430, 0]
click at [220, 216] on label "Daiļliteratūrā" at bounding box center [338, 216] width 452 height 24
click at [275, 126] on label "Viņa ir kā zieds" at bounding box center [338, 124] width 452 height 24
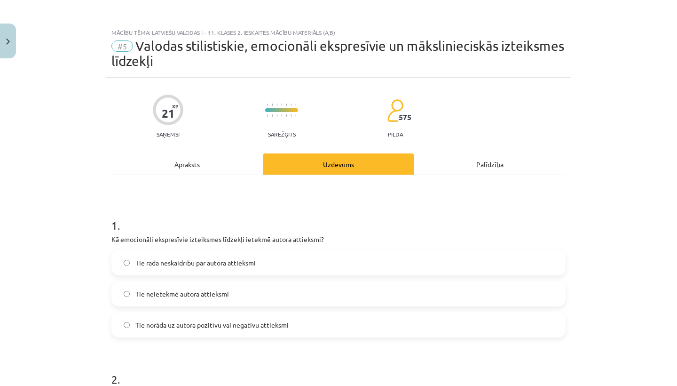
scroll to position [0, 0]
click at [228, 132] on div "21 XP Saņemsi Sarežģīts 575 pilda" at bounding box center [338, 113] width 454 height 48
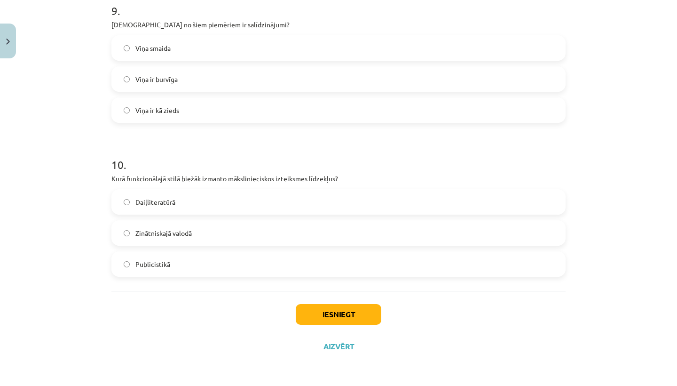
scroll to position [1446, 0]
click at [322, 313] on button "Iesniegt" at bounding box center [339, 314] width 86 height 21
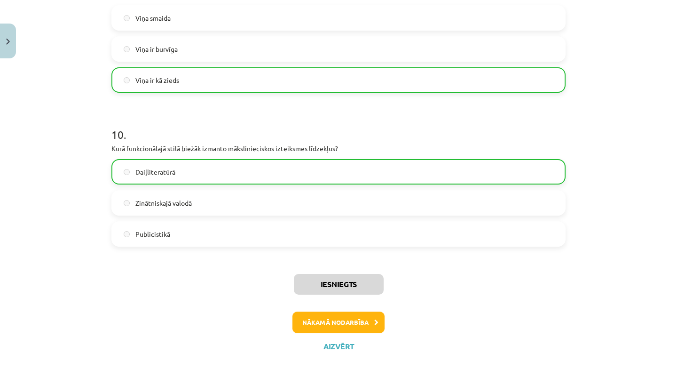
scroll to position [1476, 0]
click at [353, 325] on button "Nākamā nodarbība" at bounding box center [338, 322] width 92 height 22
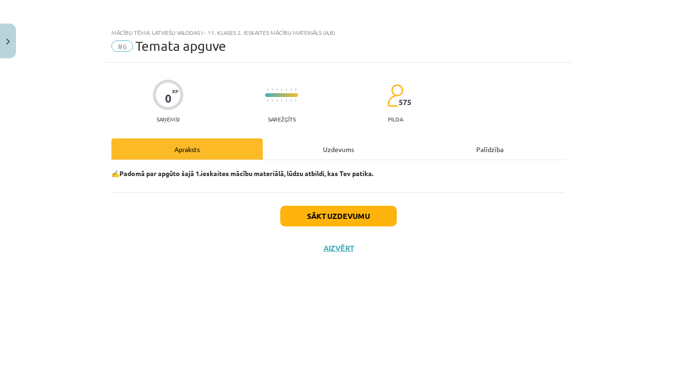
scroll to position [0, 0]
click at [371, 223] on button "Sākt uzdevumu" at bounding box center [338, 215] width 117 height 21
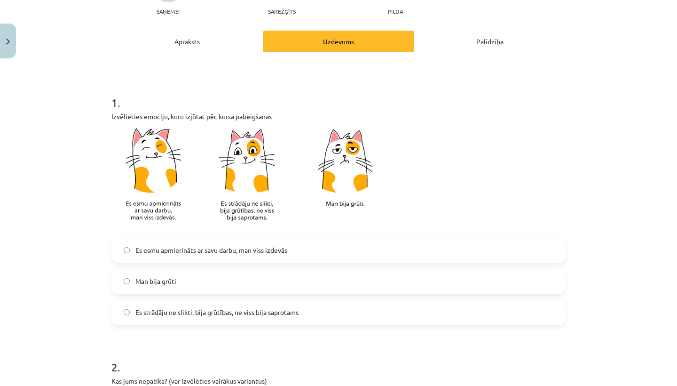
scroll to position [115, 0]
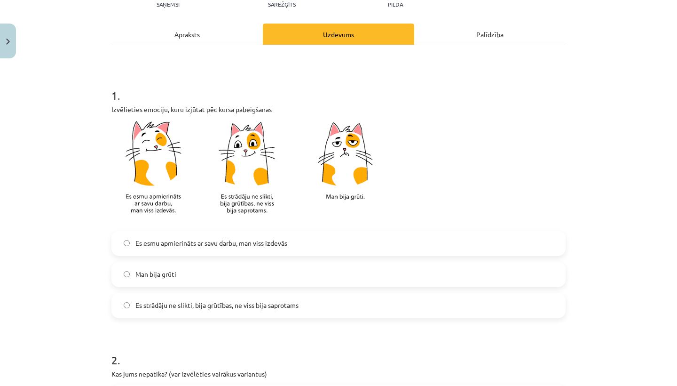
click at [266, 253] on label "Es esmu apmierināts ar savu darbu, man viss izdevās" at bounding box center [338, 243] width 452 height 24
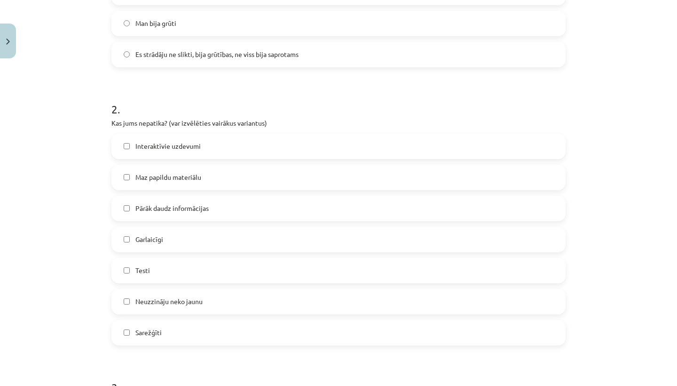
scroll to position [367, 0]
click at [285, 216] on label "Pārāk daudz informācijas" at bounding box center [338, 207] width 452 height 24
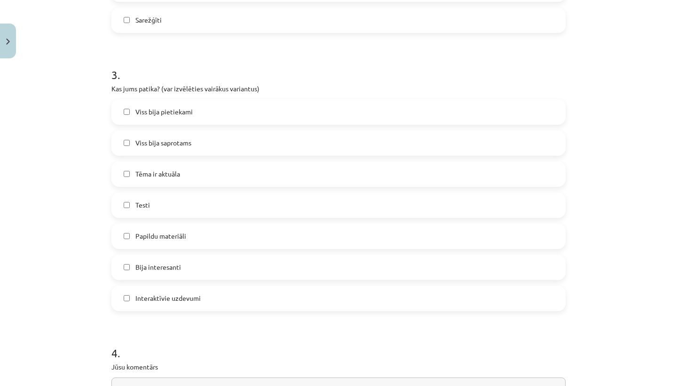
scroll to position [679, 0]
click at [314, 102] on label "Viss bija pietiekami" at bounding box center [338, 110] width 452 height 24
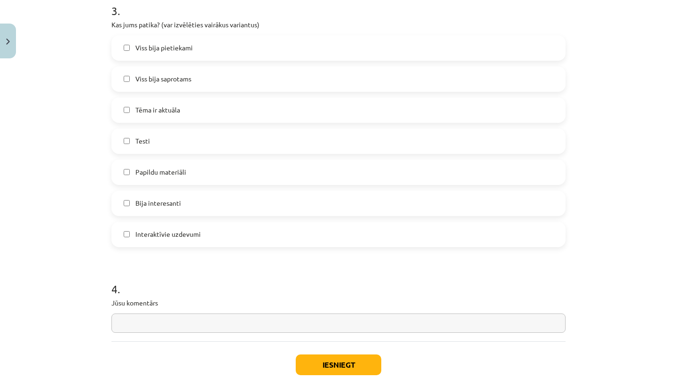
scroll to position [736, 0]
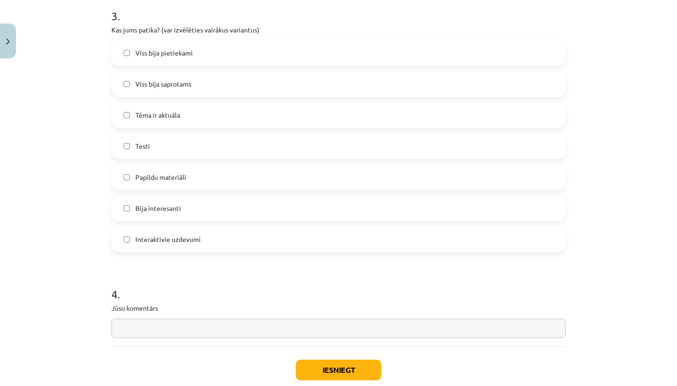
click at [318, 47] on label "Viss bija pietiekami" at bounding box center [338, 53] width 452 height 24
click at [300, 157] on label "Testi" at bounding box center [338, 146] width 452 height 24
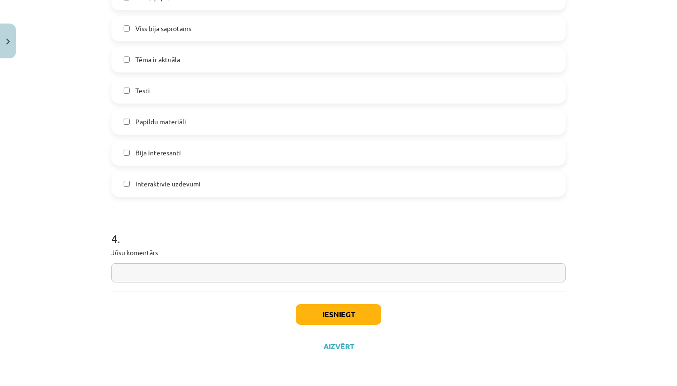
scroll to position [793, 0]
click at [325, 279] on input "text" at bounding box center [338, 272] width 454 height 19
type input "*"
click at [348, 316] on button "Iesniegt" at bounding box center [339, 314] width 86 height 21
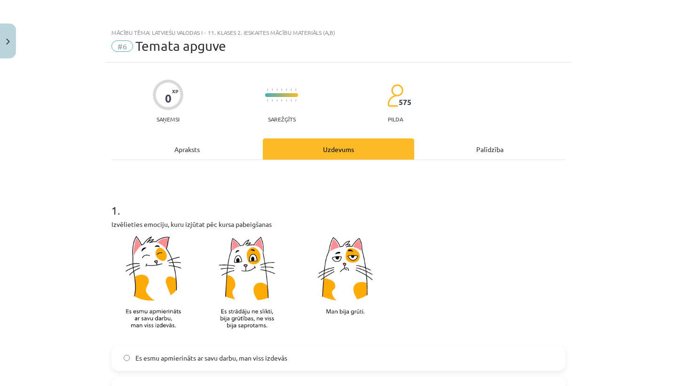
scroll to position [0, 0]
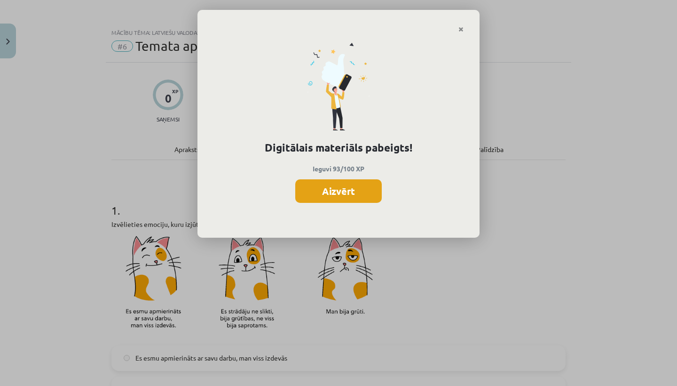
click at [367, 190] on button "Aizvērt" at bounding box center [338, 191] width 87 height 24
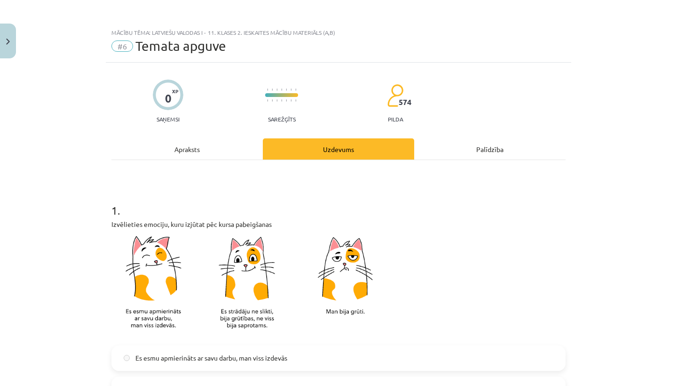
click at [13, 45] on button "Close" at bounding box center [8, 41] width 16 height 35
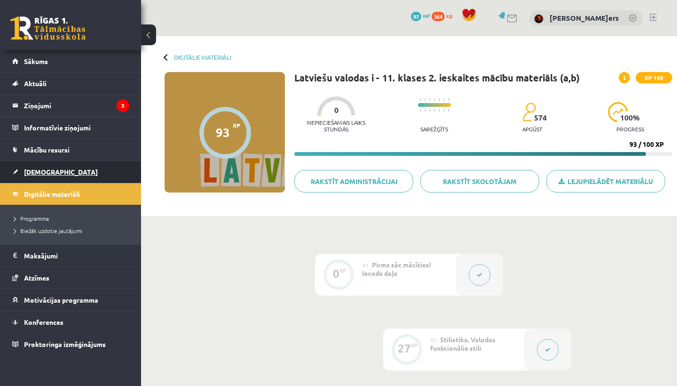
click at [65, 169] on link "[DEMOGRAPHIC_DATA]" at bounding box center [70, 172] width 117 height 22
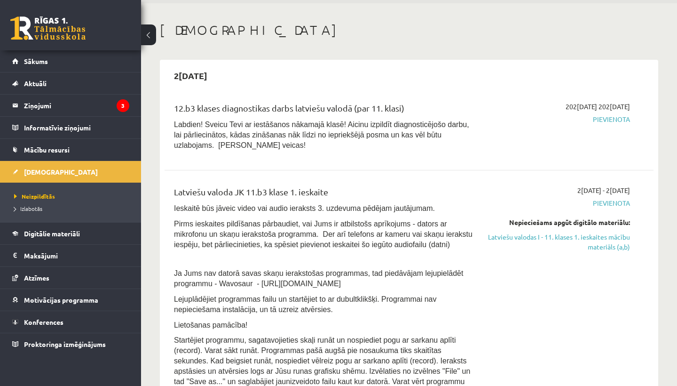
scroll to position [31, 0]
